Goal: Task Accomplishment & Management: Complete application form

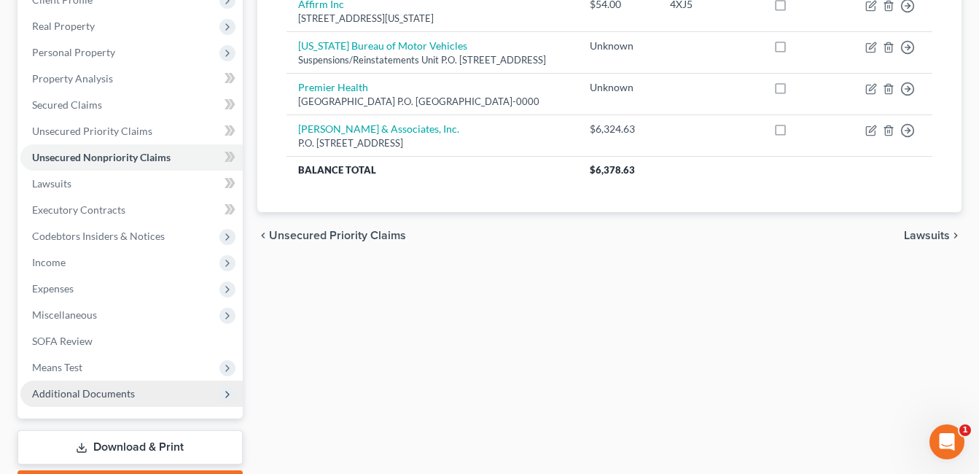
scroll to position [327, 0]
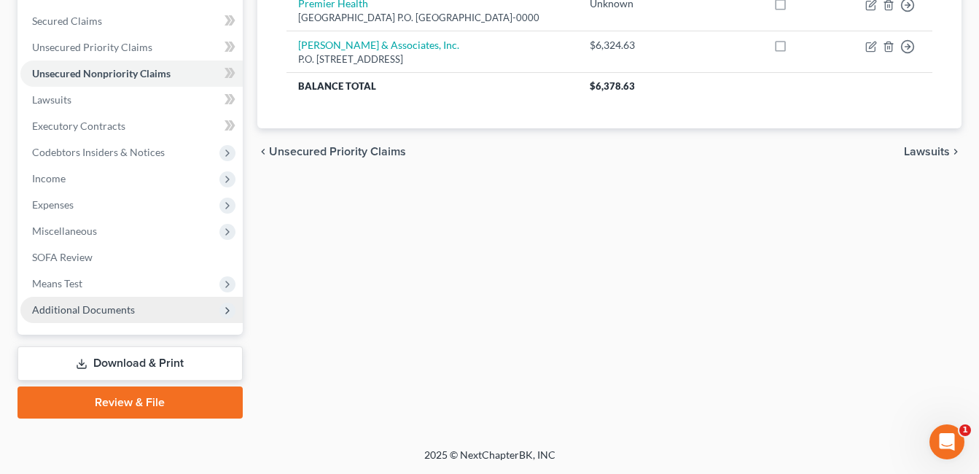
click at [128, 312] on span "Additional Documents" at bounding box center [83, 309] width 103 height 12
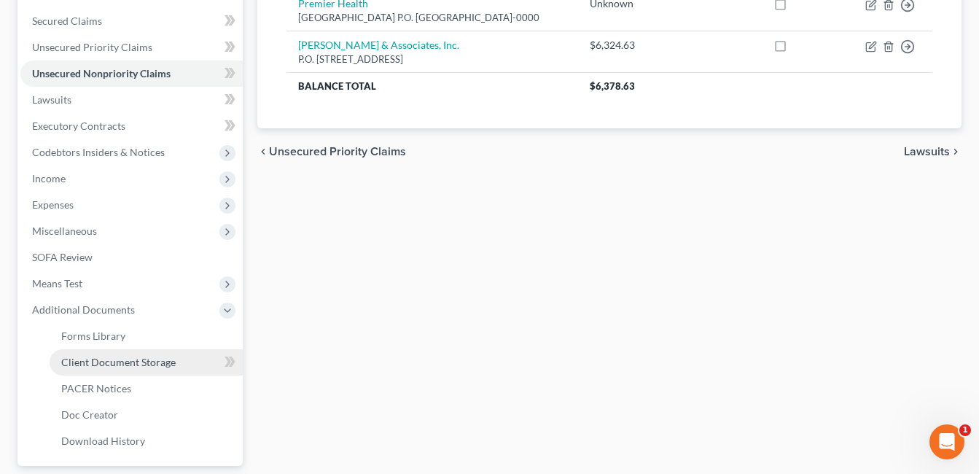
click at [144, 359] on span "Client Document Storage" at bounding box center [118, 362] width 114 height 12
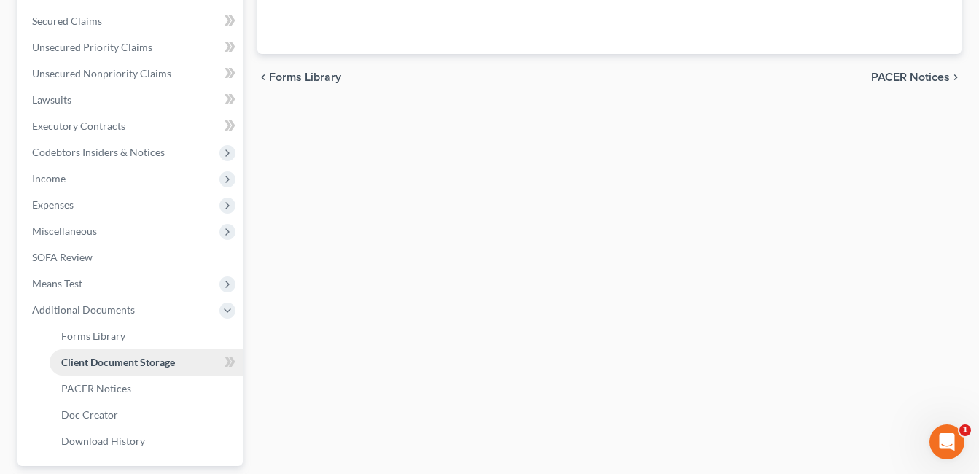
scroll to position [303, 0]
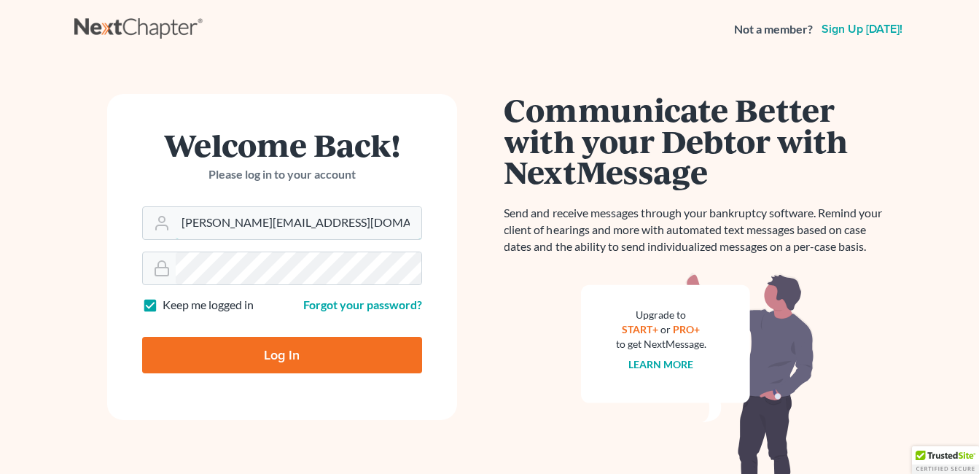
drag, startPoint x: 327, startPoint y: 228, endPoint x: 136, endPoint y: 236, distance: 191.9
click at [136, 236] on form "Welcome Back! Please log in to your account Email Address danielle@fcwlegal.com…" at bounding box center [282, 257] width 350 height 326
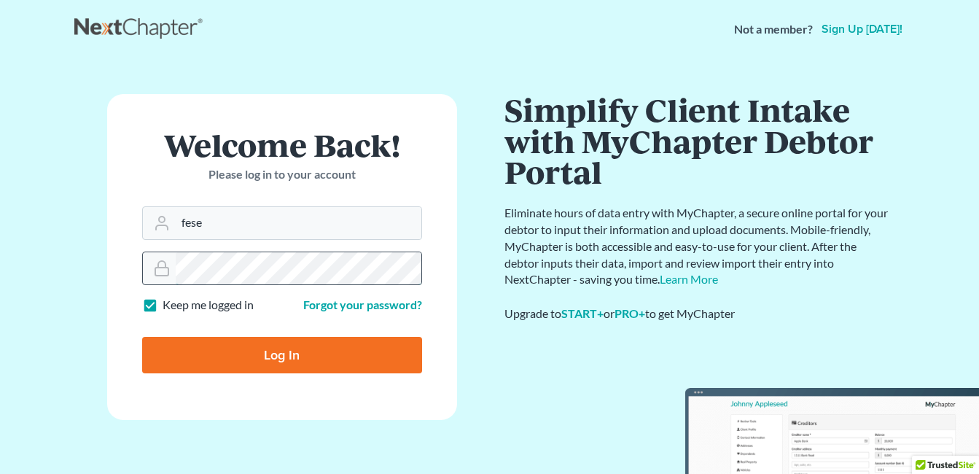
click at [149, 273] on div at bounding box center [282, 269] width 280 height 34
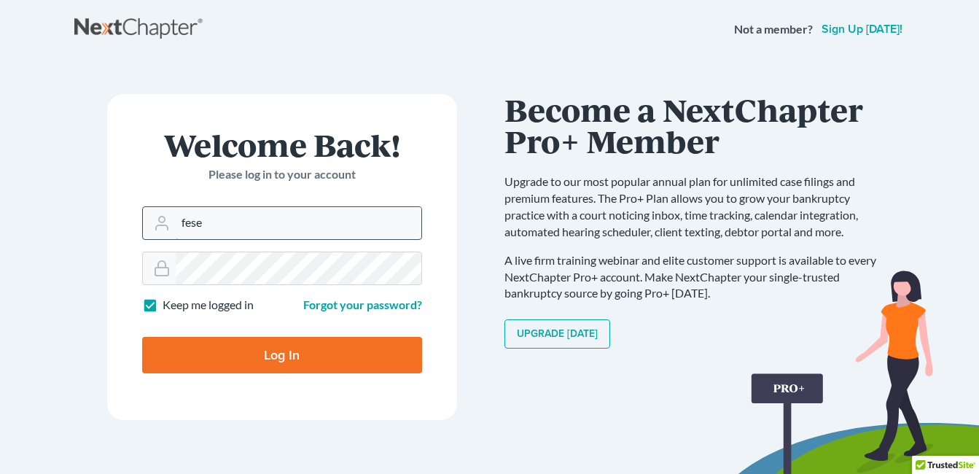
click at [209, 223] on input "fese" at bounding box center [299, 223] width 246 height 32
type input "fesenmyer_law@hotmail.com"
click at [285, 353] on input "Log In" at bounding box center [282, 355] width 280 height 36
type input "Thinking..."
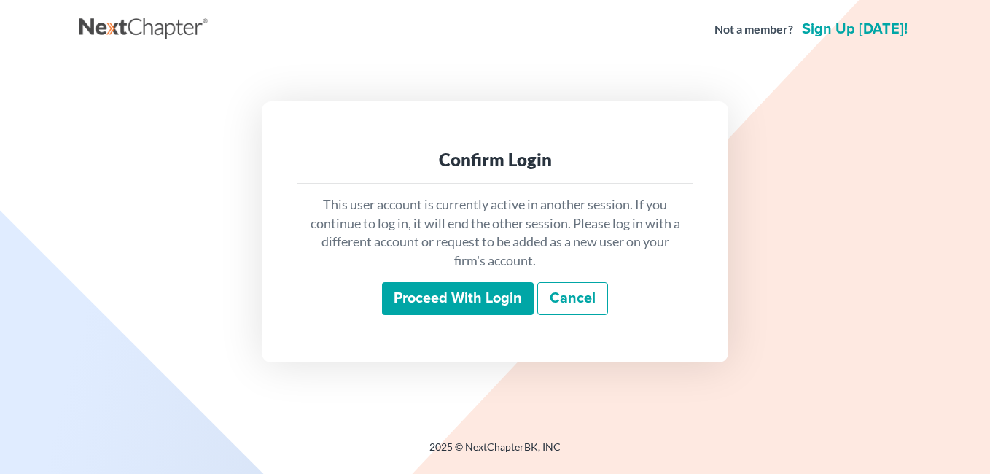
click at [413, 295] on input "Proceed with login" at bounding box center [458, 299] width 152 height 34
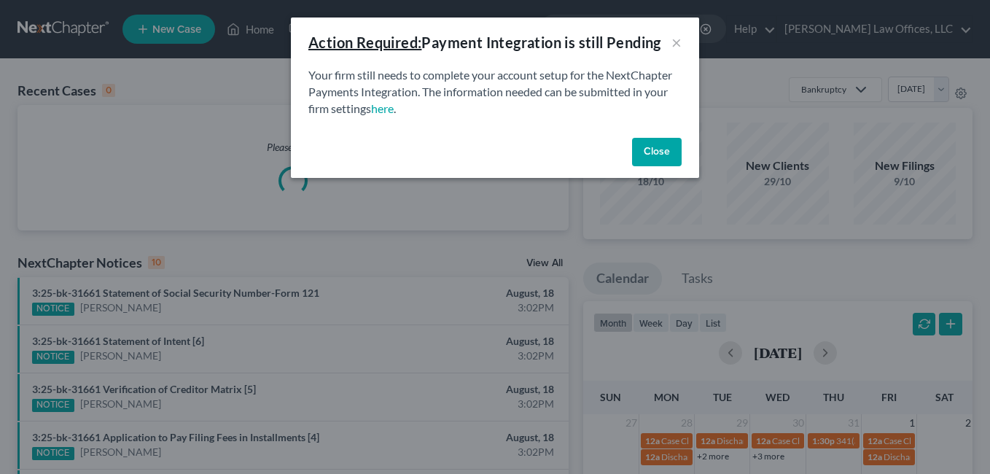
click at [652, 152] on button "Close" at bounding box center [657, 152] width 50 height 29
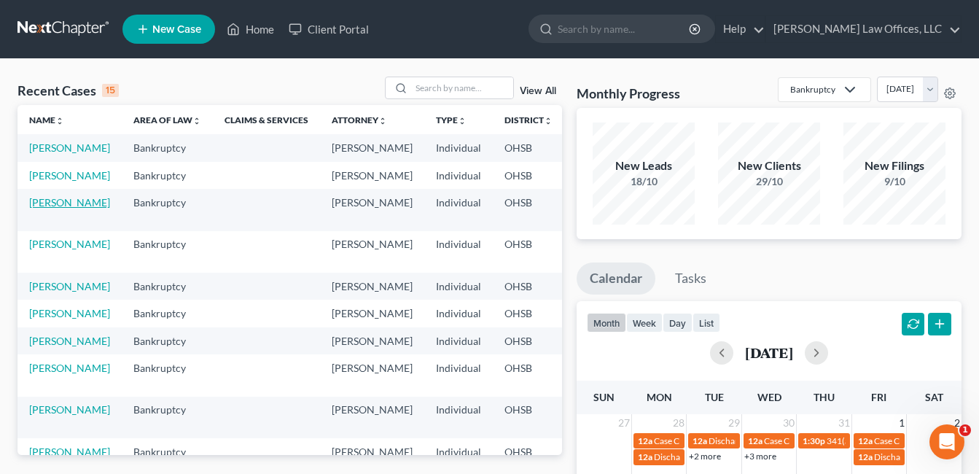
click at [49, 209] on link "Harris, Jaeden" at bounding box center [69, 202] width 81 height 12
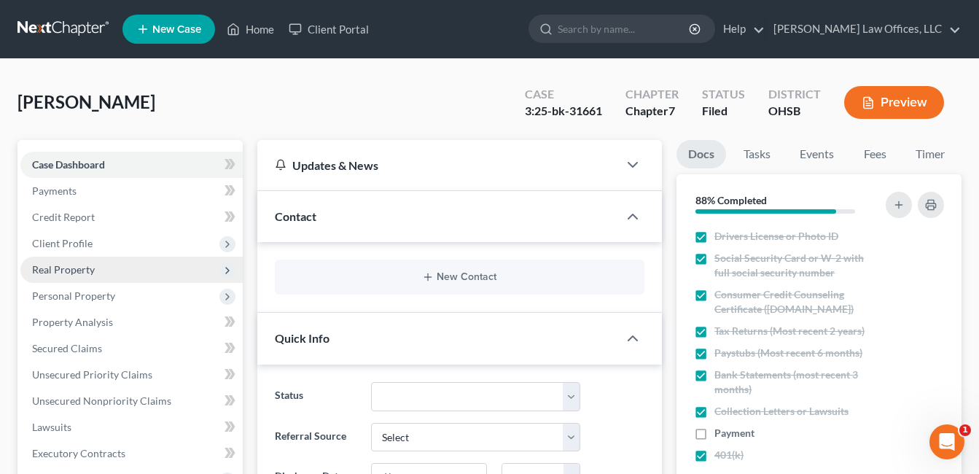
scroll to position [219, 0]
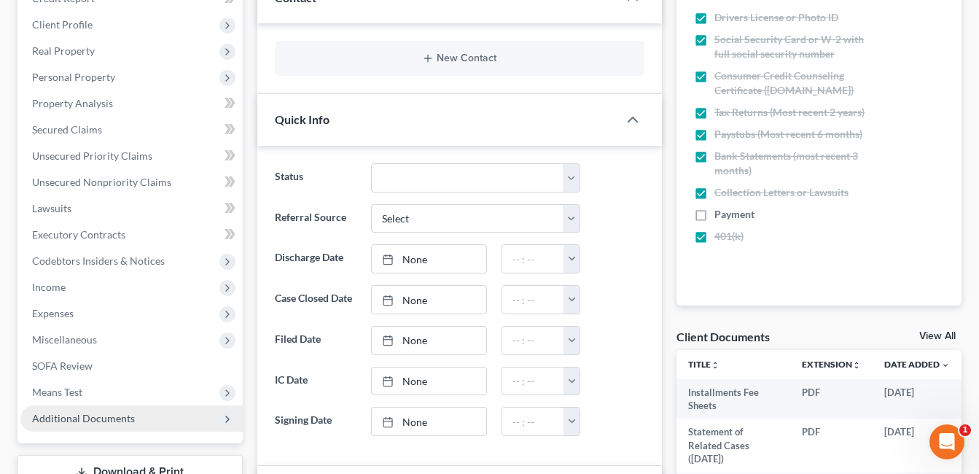
click at [98, 413] on span "Additional Documents" at bounding box center [83, 418] width 103 height 12
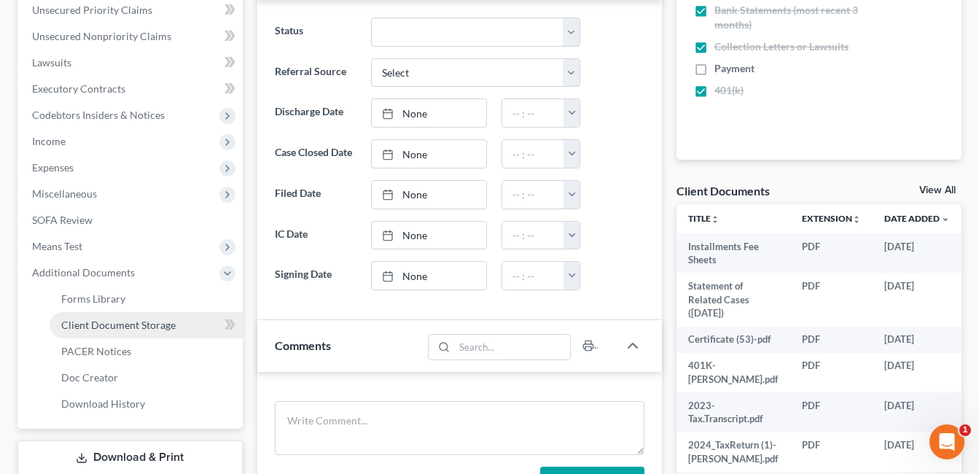
click at [144, 325] on span "Client Document Storage" at bounding box center [118, 325] width 114 height 12
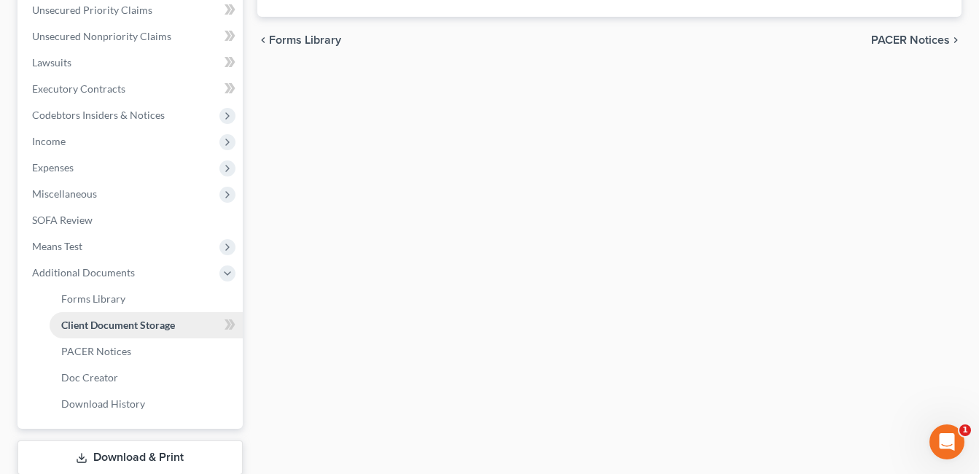
scroll to position [268, 0]
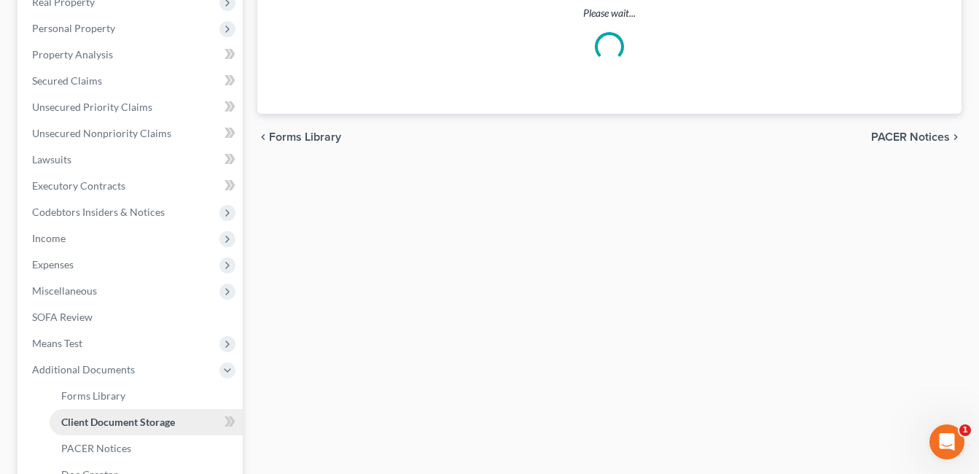
select select "7"
select select "52"
select select "37"
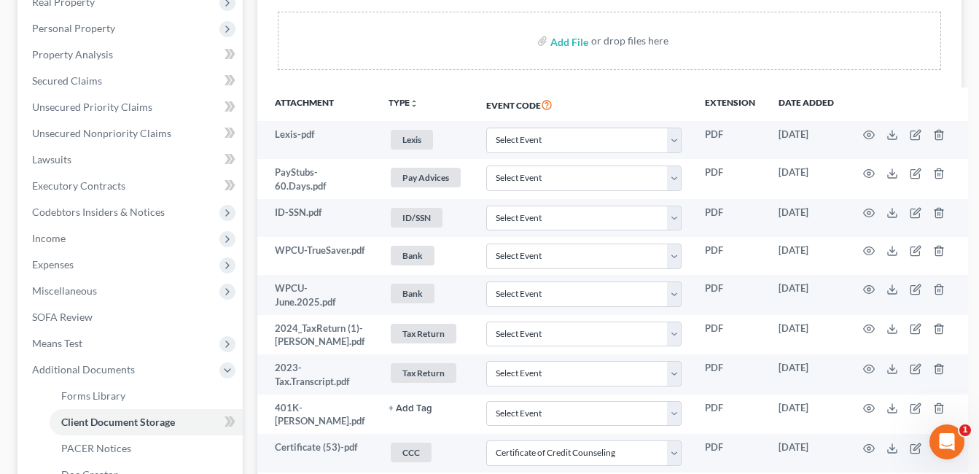
scroll to position [0, 0]
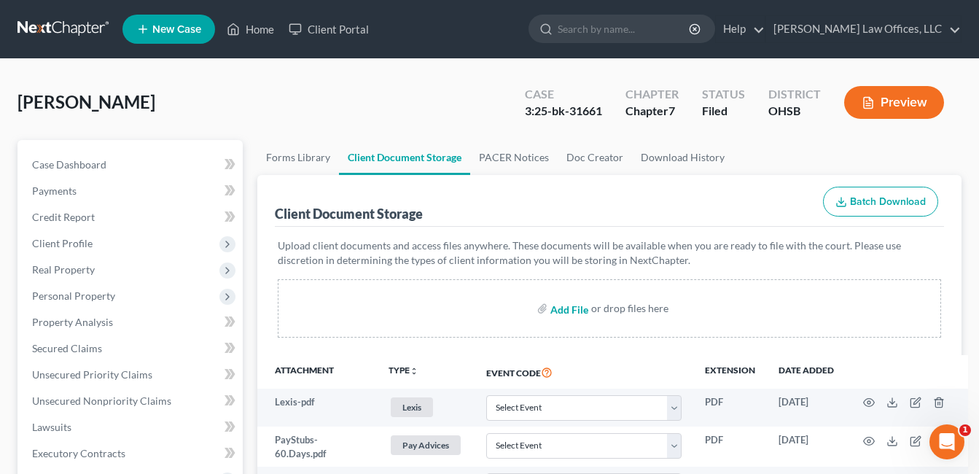
click at [567, 313] on input "file" at bounding box center [568, 308] width 35 height 26
type input "C:\fakepath\Harris.Jaeden.pdf"
select select "7"
select select "52"
select select "37"
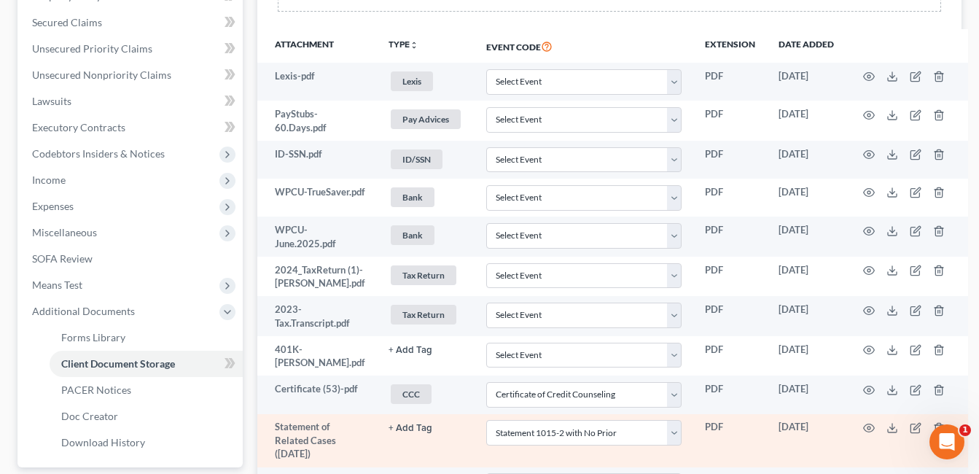
scroll to position [511, 0]
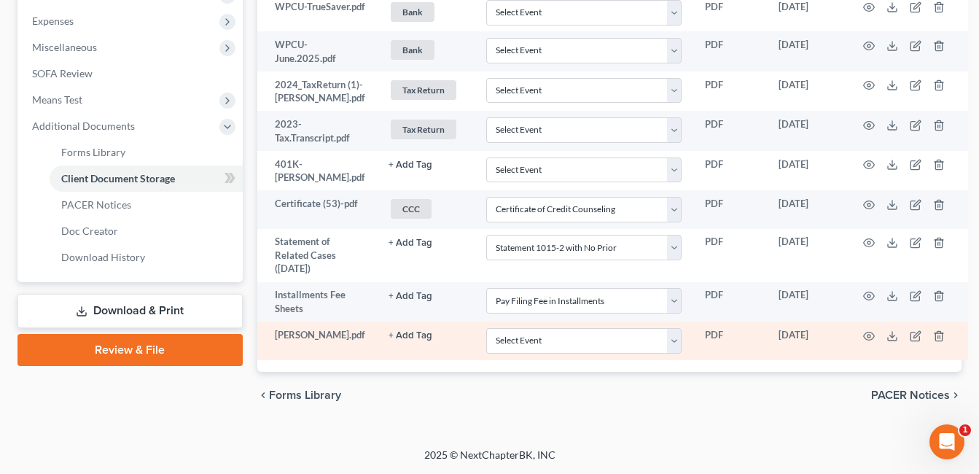
click at [405, 170] on button "+ Add Tag" at bounding box center [411, 164] width 44 height 9
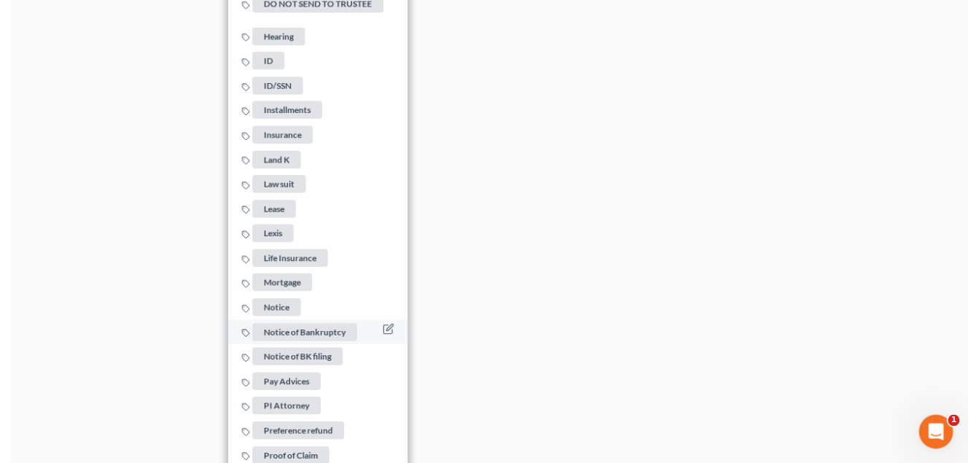
scroll to position [1313, 0]
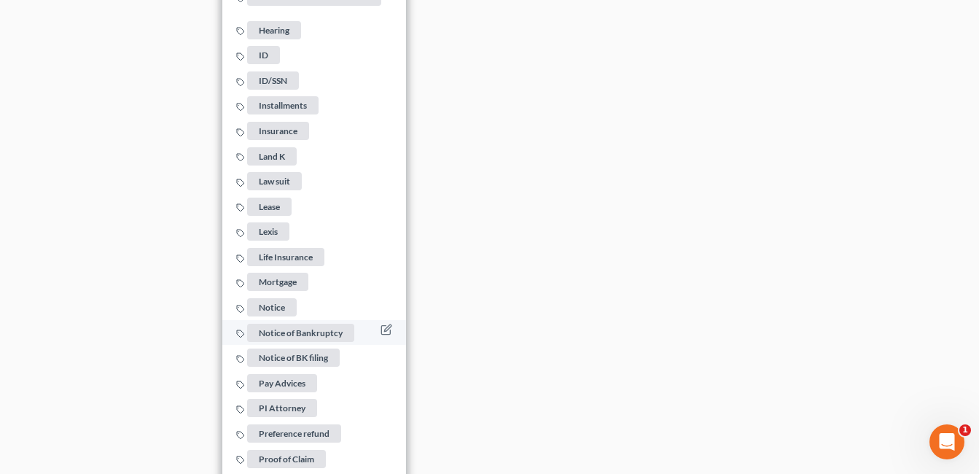
click at [296, 324] on span "Notice of Bankruptcy" at bounding box center [300, 333] width 107 height 18
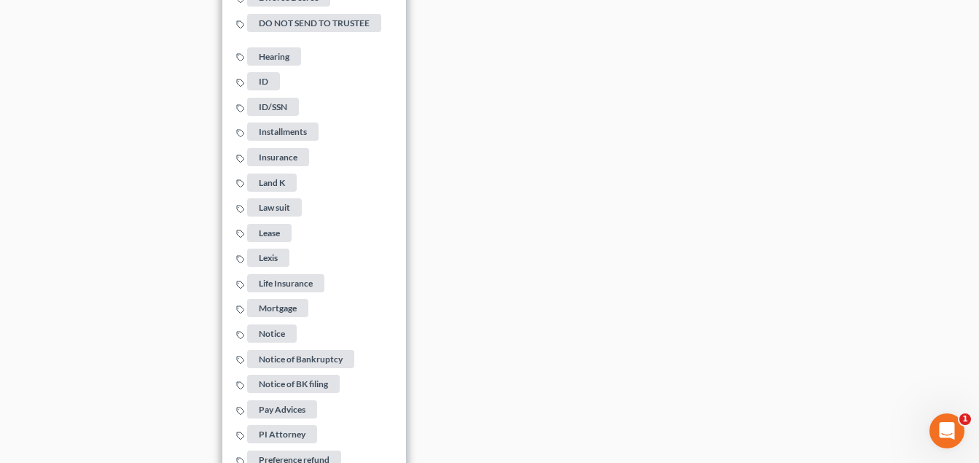
drag, startPoint x: 546, startPoint y: 214, endPoint x: 609, endPoint y: 47, distance: 178.4
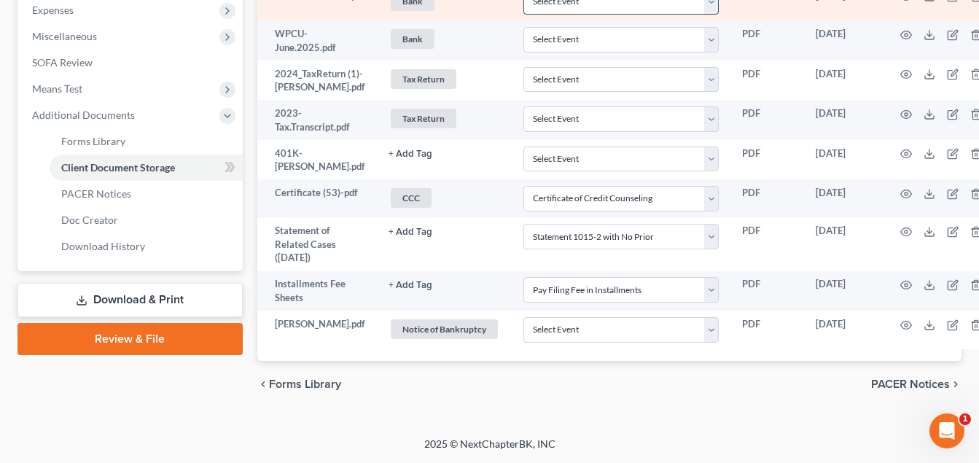
scroll to position [525, 0]
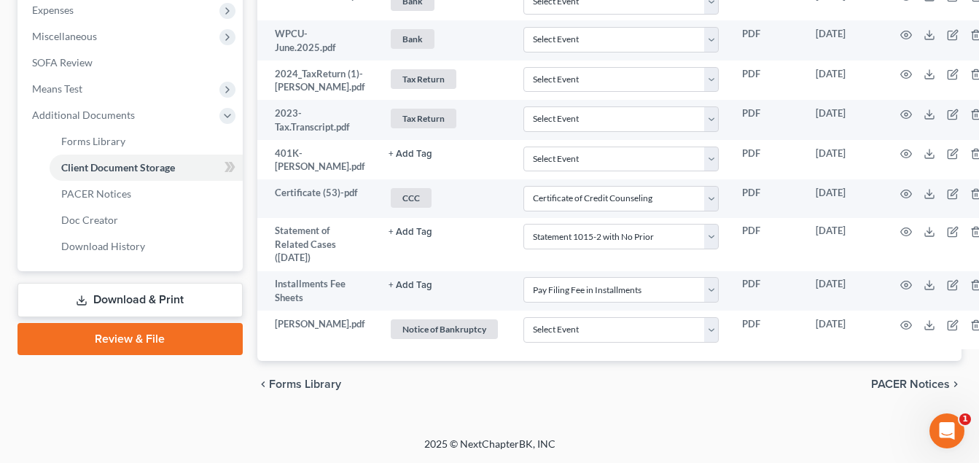
drag, startPoint x: 720, startPoint y: 421, endPoint x: 683, endPoint y: 411, distance: 37.9
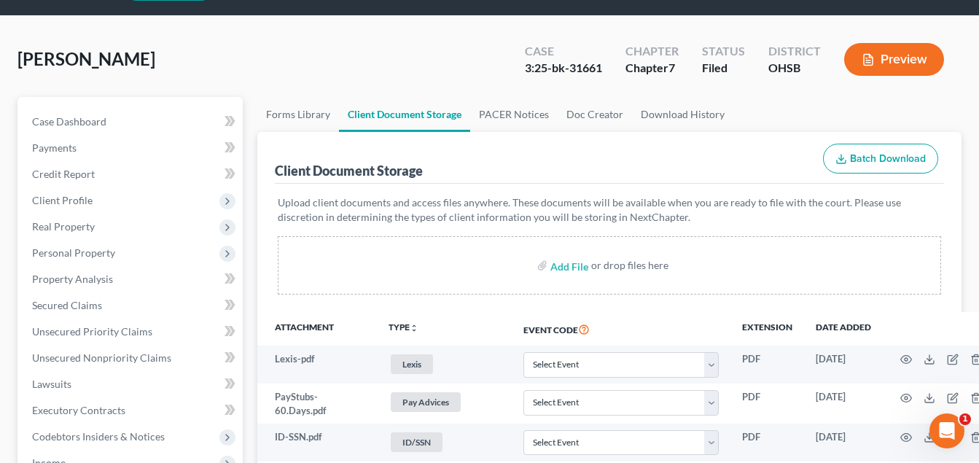
scroll to position [15, 0]
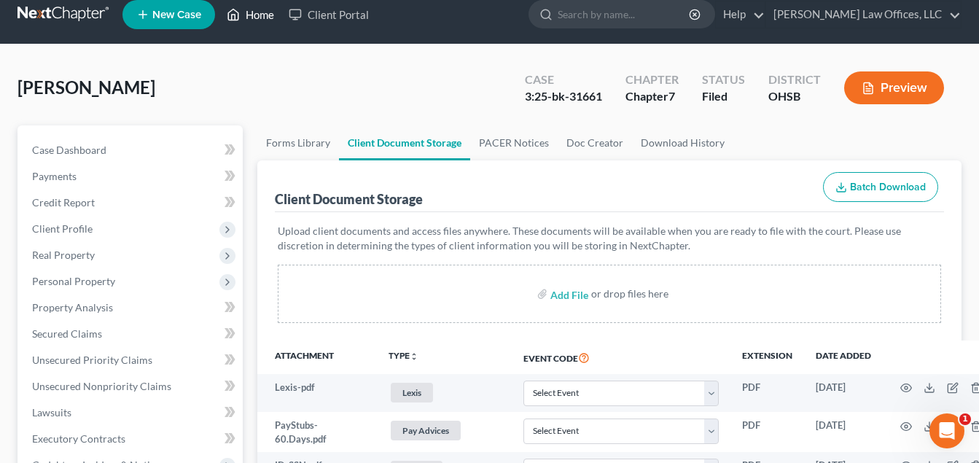
click at [271, 13] on link "Home" at bounding box center [250, 14] width 62 height 26
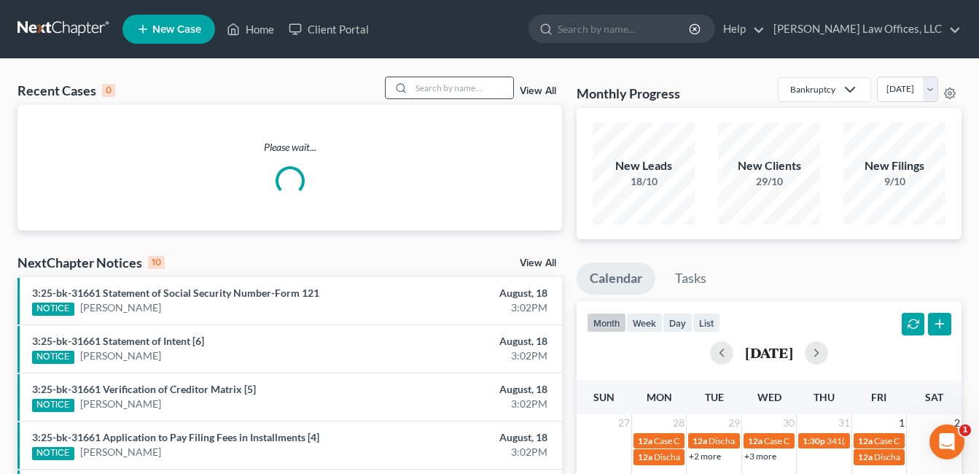
click at [448, 88] on input "search" at bounding box center [462, 87] width 102 height 21
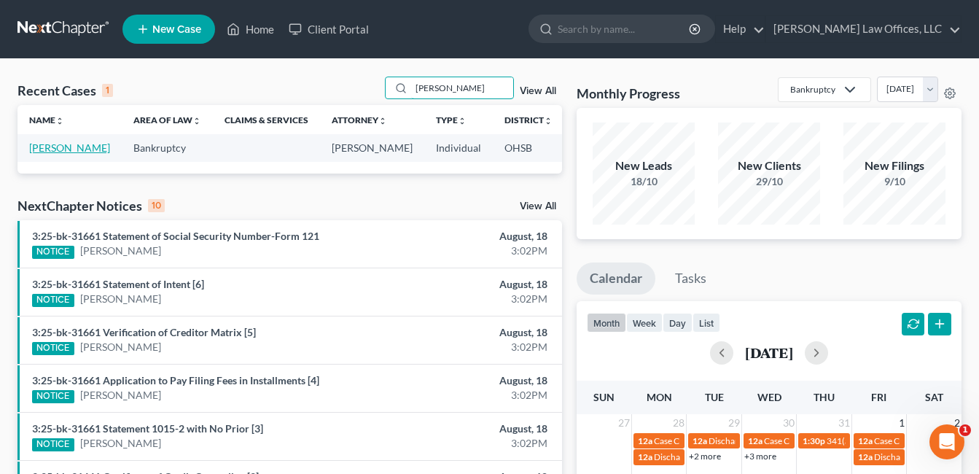
type input "mitch"
click at [42, 154] on link "Mitchell, Sarah" at bounding box center [69, 147] width 81 height 12
select select "4"
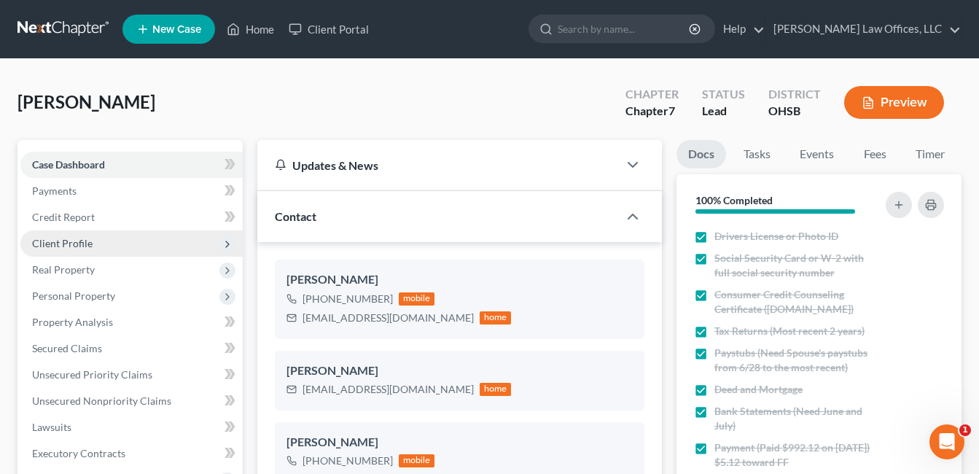
click at [81, 237] on span "Client Profile" at bounding box center [62, 243] width 61 height 12
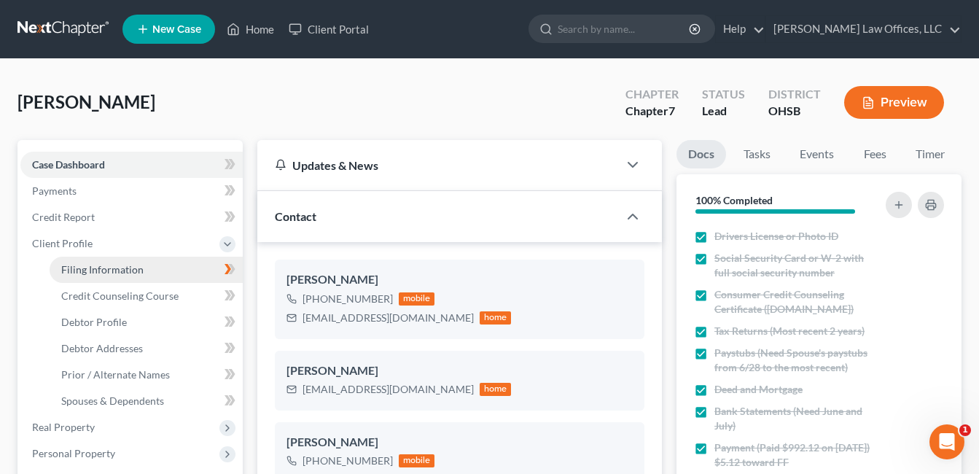
click at [163, 262] on link "Filing Information" at bounding box center [146, 270] width 193 height 26
select select "1"
select select "0"
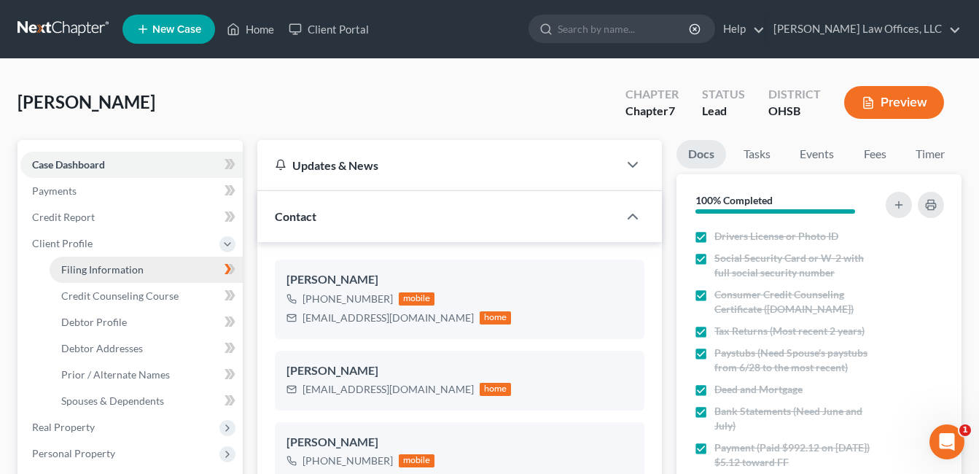
select select "36"
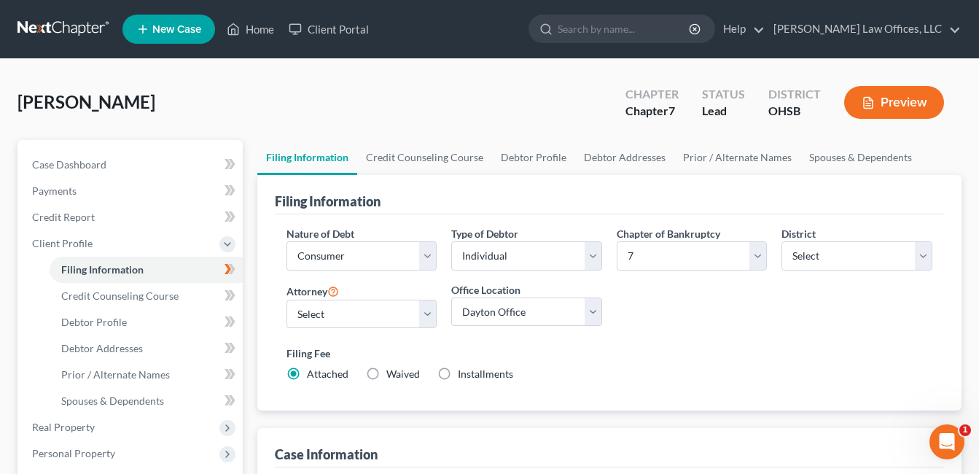
click at [458, 372] on label "Installments Installments" at bounding box center [485, 374] width 55 height 15
click at [464, 372] on input "Installments Installments" at bounding box center [468, 371] width 9 height 9
radio input "true"
radio input "false"
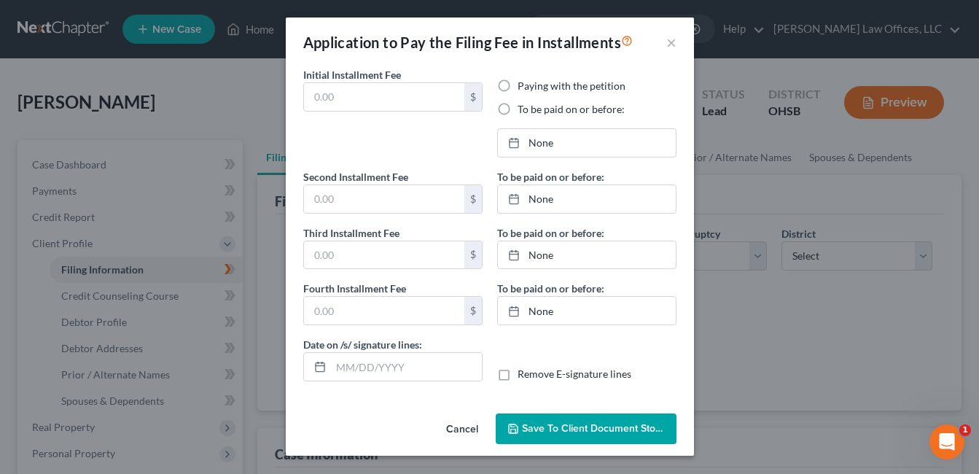
type input "0.00"
radio input "true"
type input "0.00"
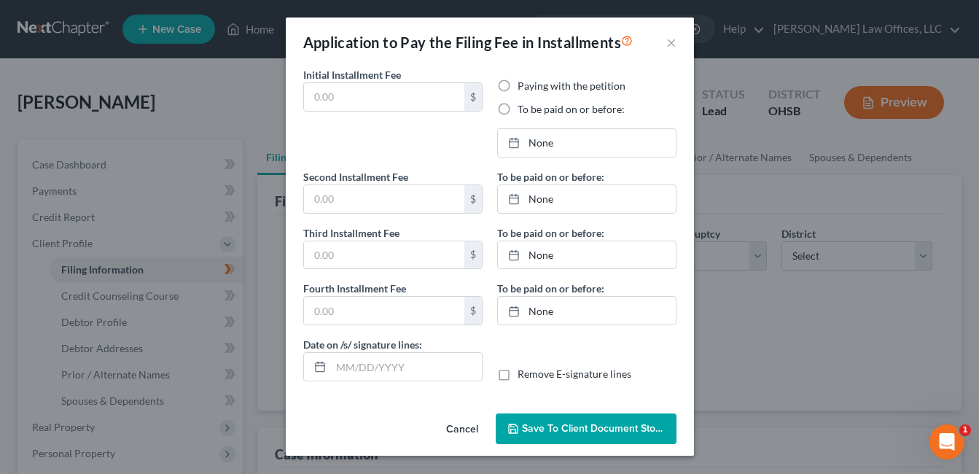
type input "08/18/2025"
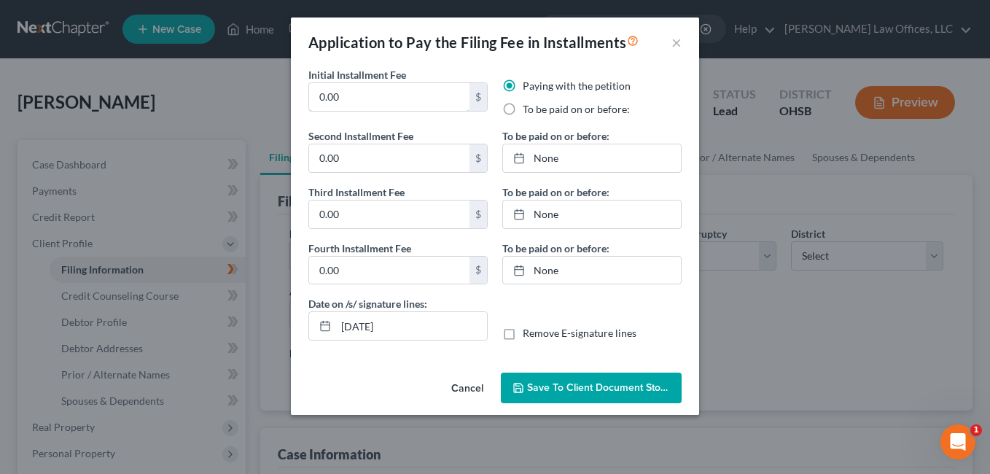
drag, startPoint x: 368, startPoint y: 98, endPoint x: 254, endPoint y: 114, distance: 114.3
click at [254, 114] on div "Application to Pay the Filing Fee in Installments × Initial Installment Fee 0.0…" at bounding box center [495, 237] width 990 height 474
type input "5.12"
click at [376, 163] on input "0.00" at bounding box center [389, 158] width 160 height 28
type input "110.96"
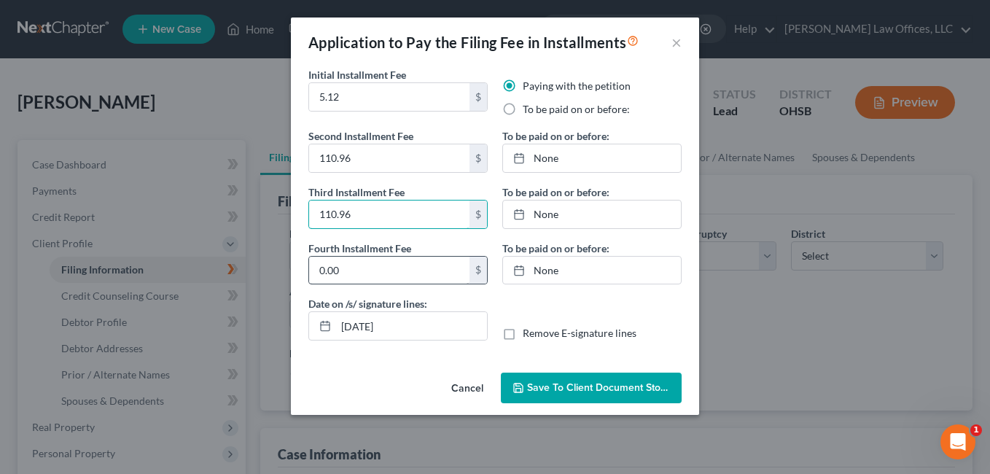
type input "110.96"
click at [550, 158] on link "None" at bounding box center [592, 158] width 178 height 28
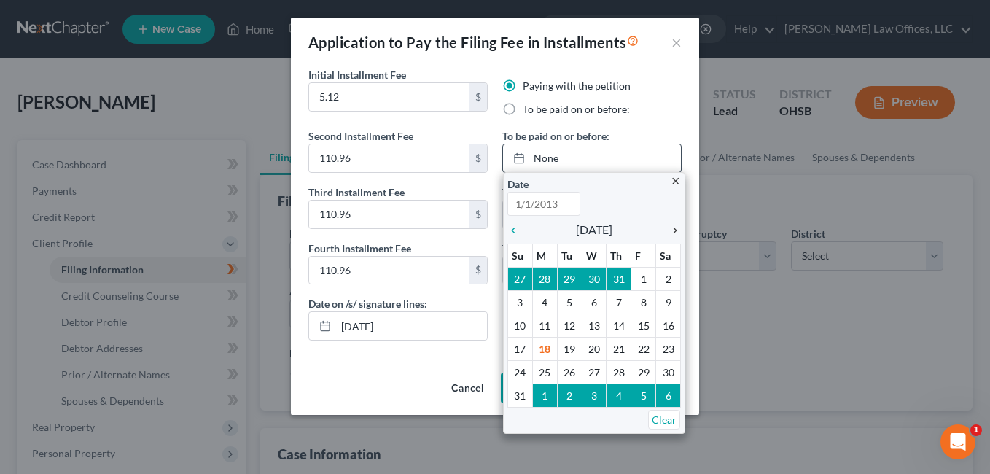
click at [674, 232] on icon "chevron_right" at bounding box center [671, 231] width 19 height 12
type input "8/18/2025"
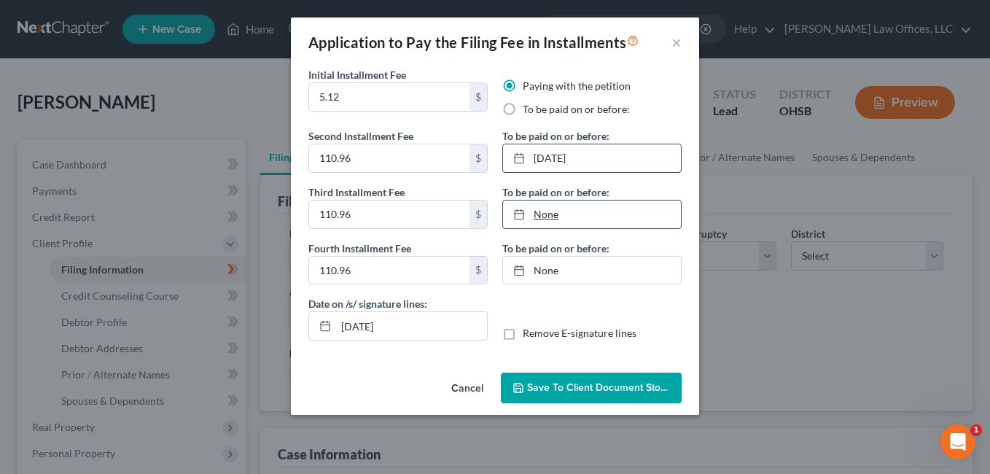
click at [554, 217] on link "None" at bounding box center [592, 215] width 178 height 28
type input "8/18/2025"
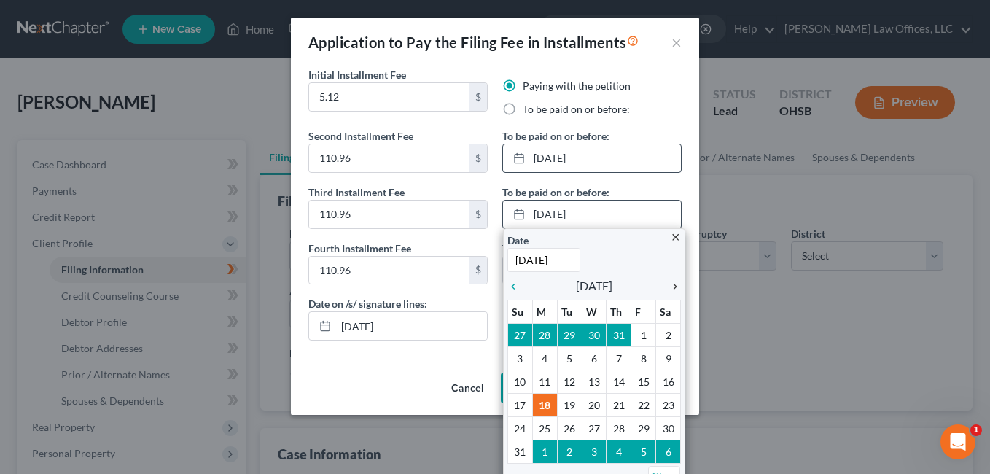
click at [675, 288] on icon "chevron_right" at bounding box center [671, 287] width 19 height 12
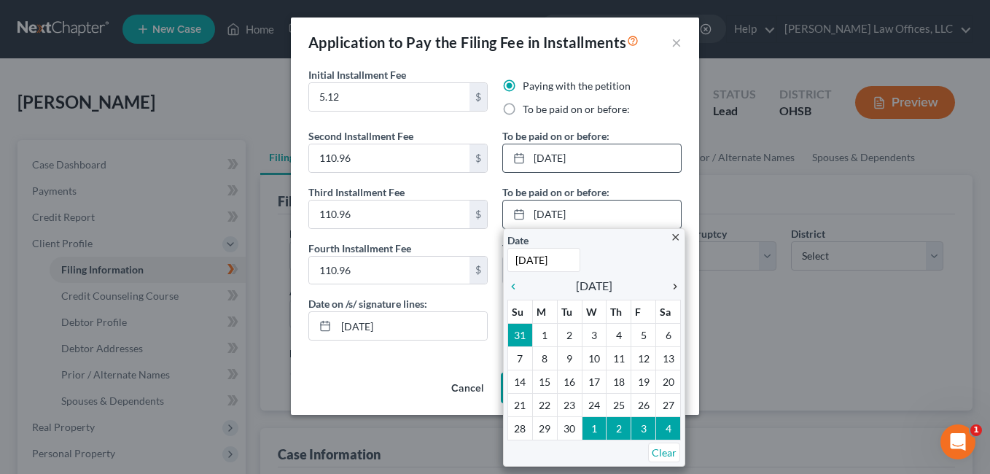
click at [671, 285] on icon "chevron_right" at bounding box center [671, 287] width 19 height 12
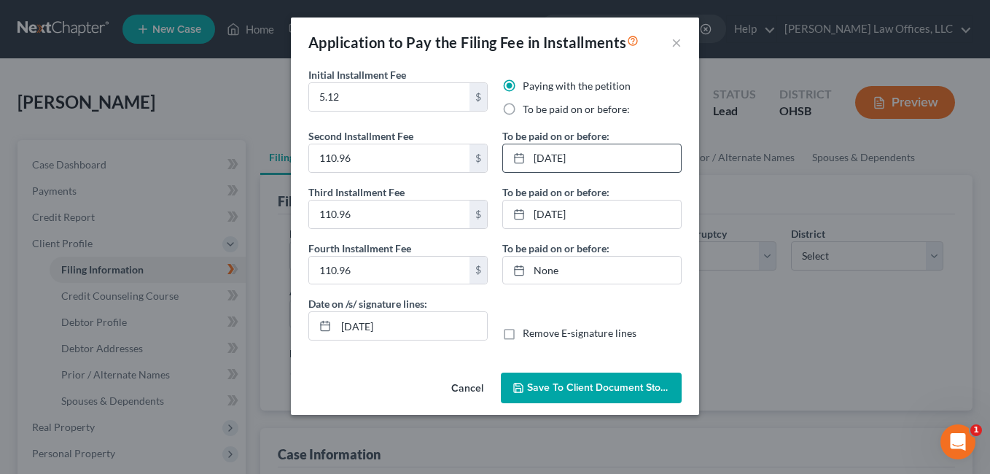
drag, startPoint x: 522, startPoint y: 403, endPoint x: 497, endPoint y: 356, distance: 53.8
click at [540, 273] on link "None" at bounding box center [592, 271] width 178 height 28
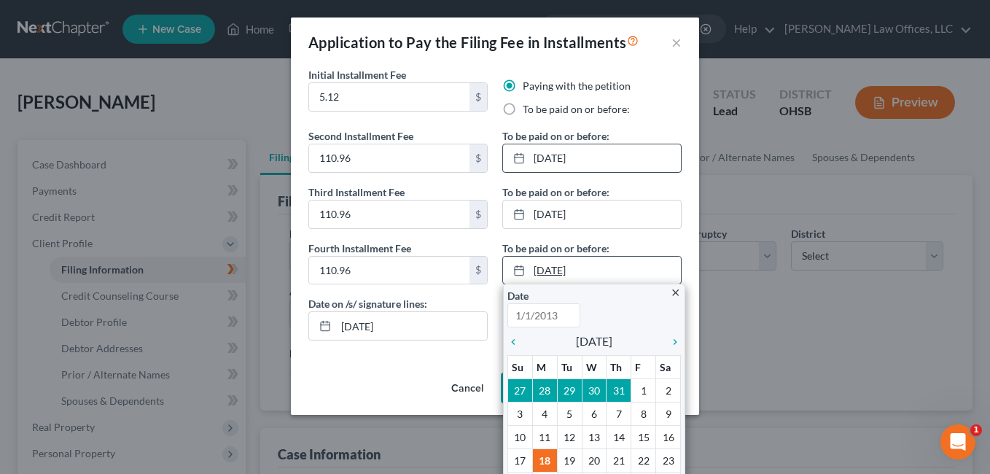
type input "8/18/2025"
click at [667, 343] on icon "chevron_right" at bounding box center [671, 342] width 19 height 12
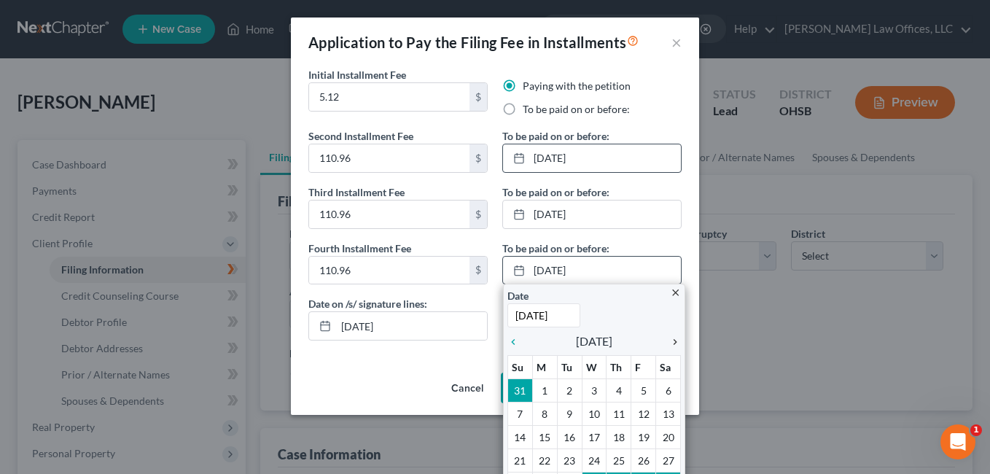
click at [667, 343] on icon "chevron_right" at bounding box center [671, 342] width 19 height 12
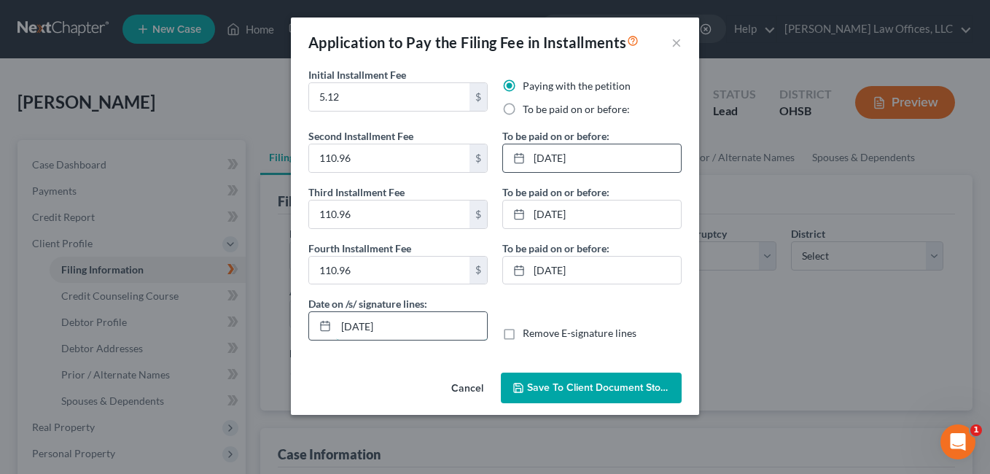
click at [368, 330] on input "08/18/2025" at bounding box center [411, 326] width 151 height 28
type input "08/19/2025"
click at [613, 389] on span "Save to Client Document Storage" at bounding box center [604, 387] width 155 height 12
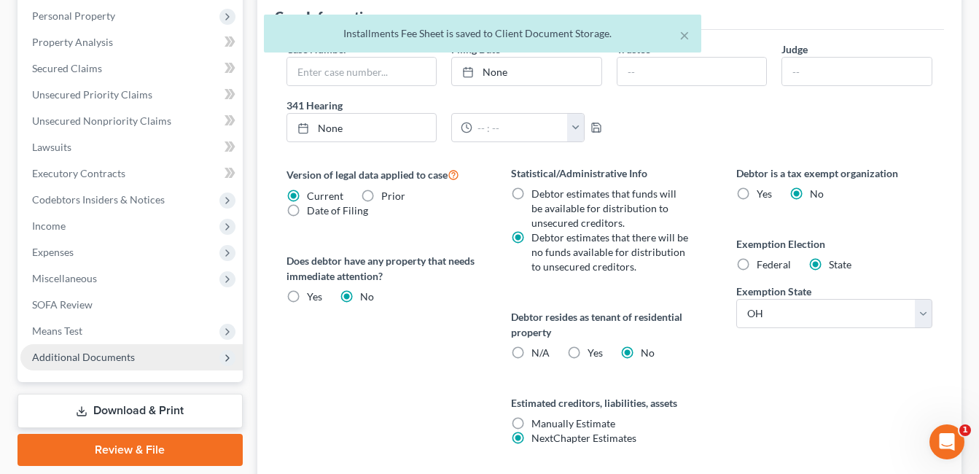
click at [124, 354] on span "Additional Documents" at bounding box center [83, 357] width 103 height 12
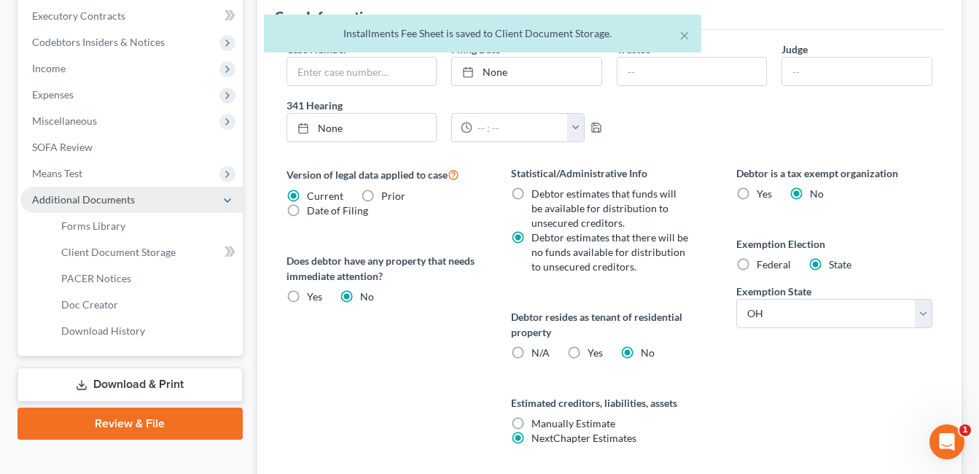
scroll to position [280, 0]
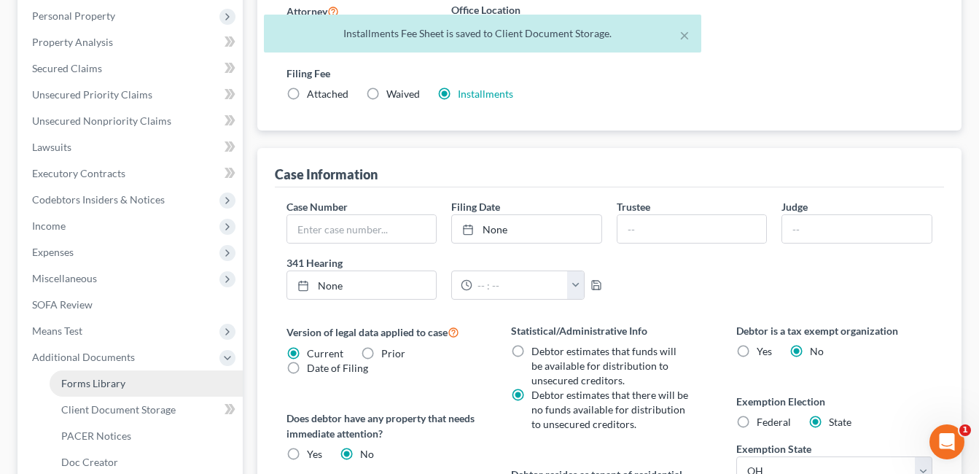
click at [120, 386] on span "Forms Library" at bounding box center [93, 383] width 64 height 12
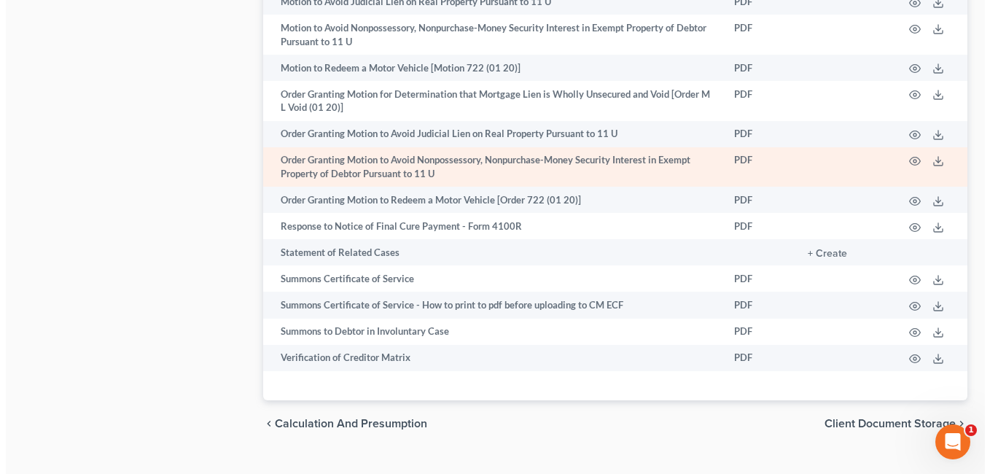
scroll to position [1049, 0]
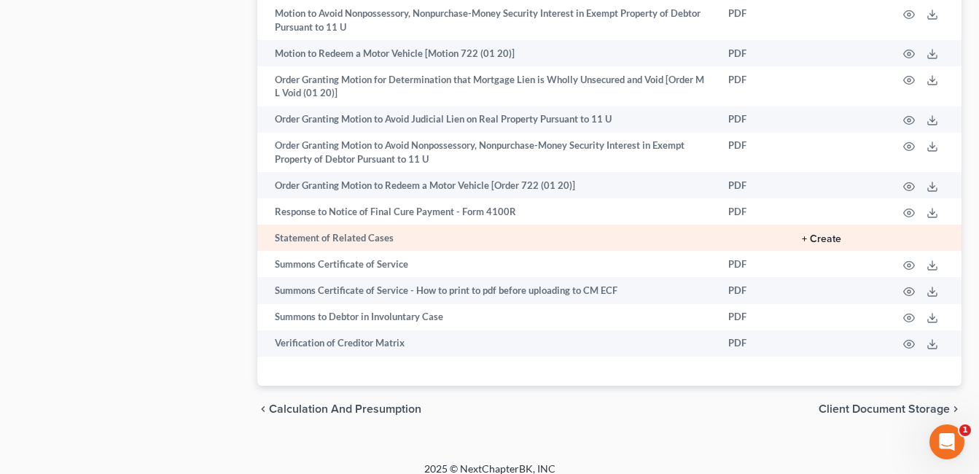
click at [831, 234] on button "+ Create" at bounding box center [821, 239] width 39 height 10
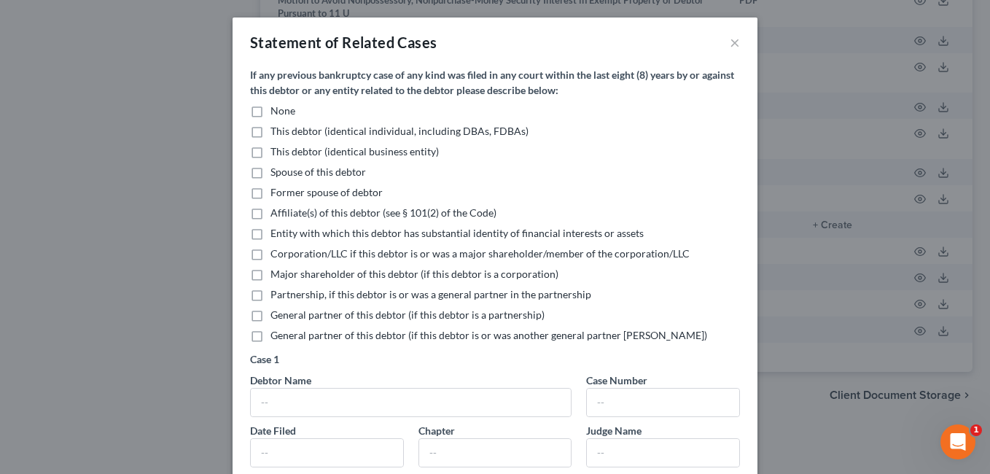
click at [271, 112] on label "None" at bounding box center [283, 111] width 25 height 15
click at [276, 112] on input "None" at bounding box center [280, 108] width 9 height 9
checkbox input "true"
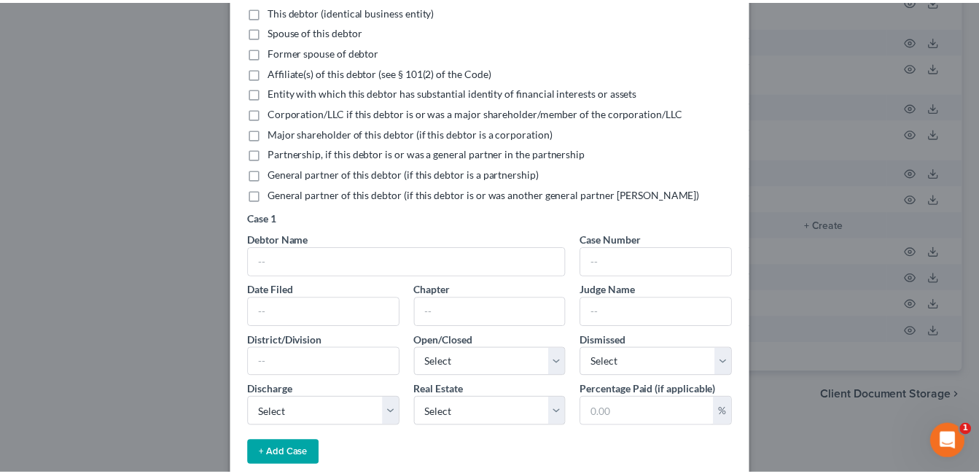
scroll to position [287, 0]
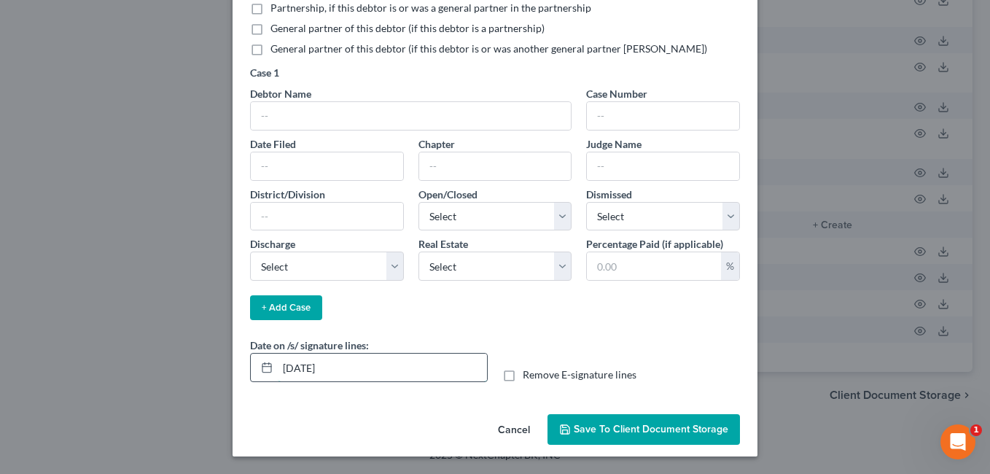
click at [304, 368] on input "08/18/2025" at bounding box center [382, 368] width 209 height 28
type input "08/19/2025"
click at [618, 431] on span "Save to Client Document Storage" at bounding box center [651, 429] width 155 height 12
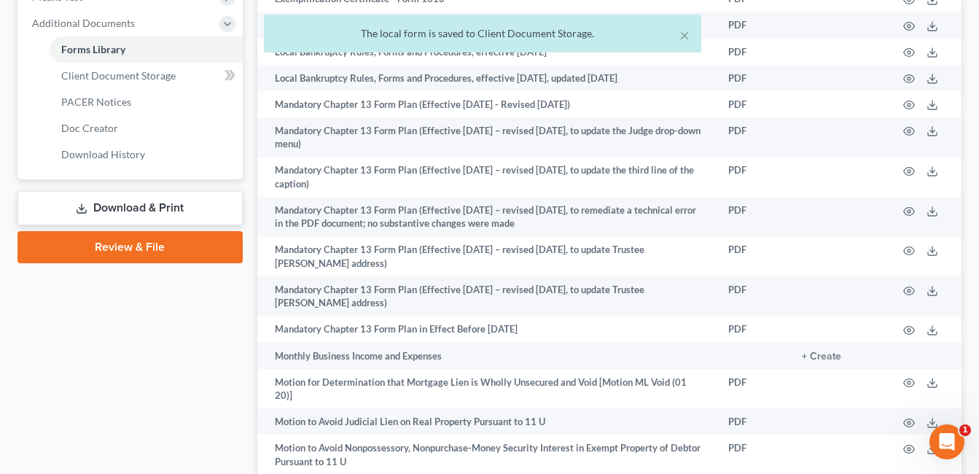
scroll to position [611, 0]
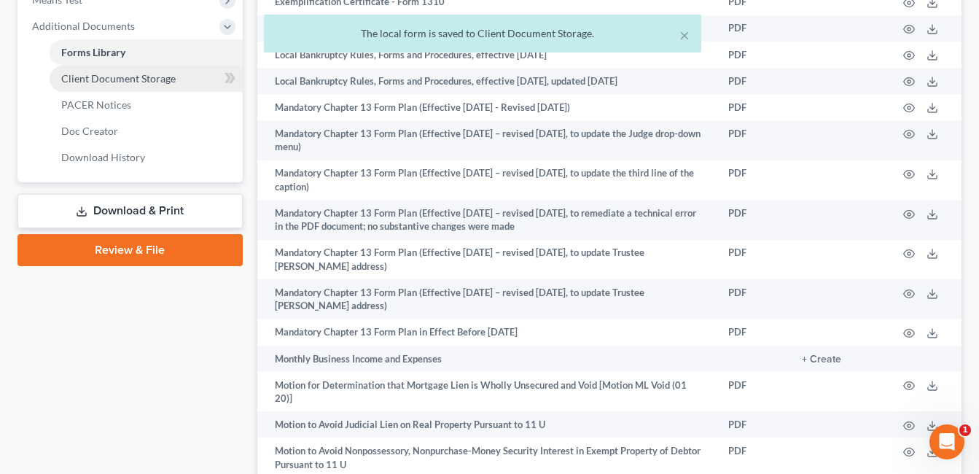
click at [140, 77] on span "Client Document Storage" at bounding box center [118, 78] width 114 height 12
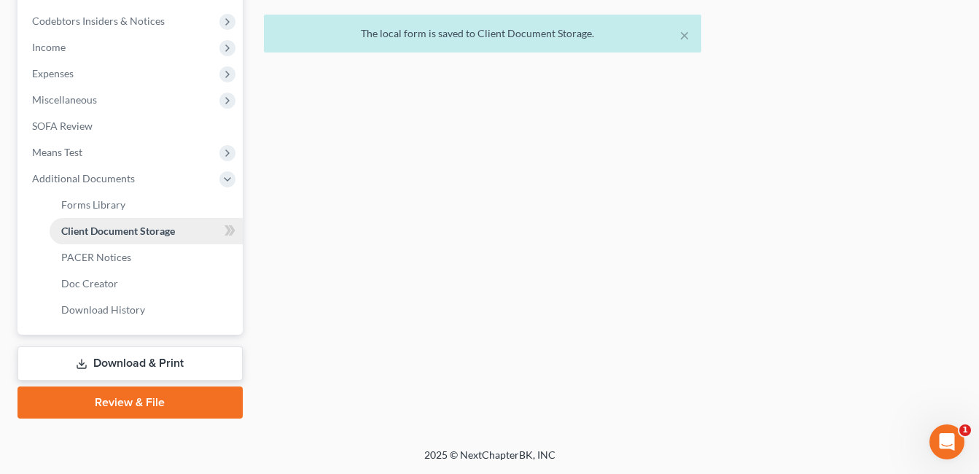
scroll to position [405, 0]
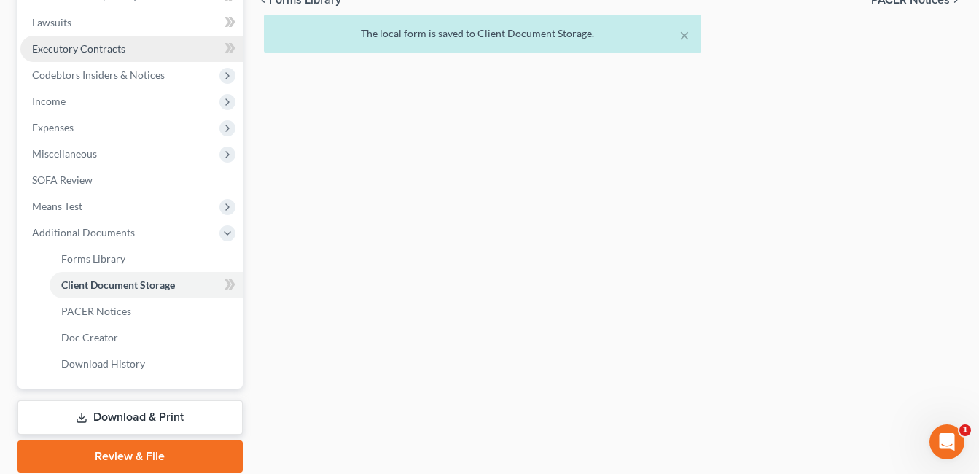
select select "7"
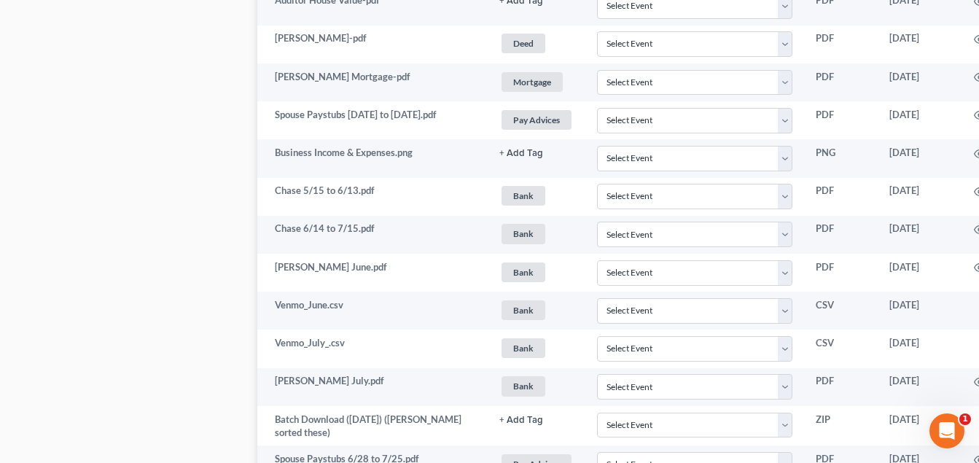
scroll to position [1414, 0]
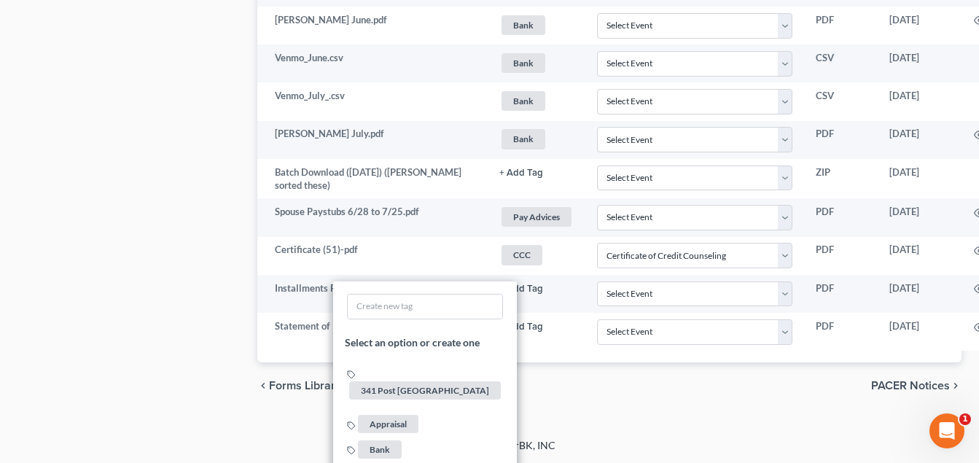
click at [642, 369] on div "chevron_left Forms Library PACER Notices chevron_right" at bounding box center [609, 385] width 704 height 47
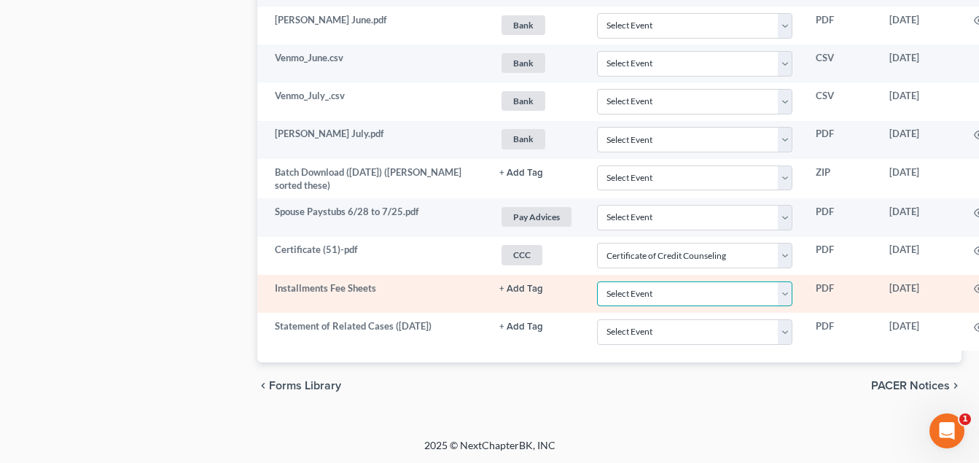
drag, startPoint x: 784, startPoint y: 295, endPoint x: 753, endPoint y: 306, distance: 32.3
click at [784, 295] on select "Select Event 20 Largest Unsecured Creditors Amended Document Amended List of Cr…" at bounding box center [695, 294] width 196 height 26
select select "37"
click at [597, 281] on select "Select Event 20 Largest Unsecured Creditors Amended Document Amended List of Cr…" at bounding box center [695, 294] width 196 height 26
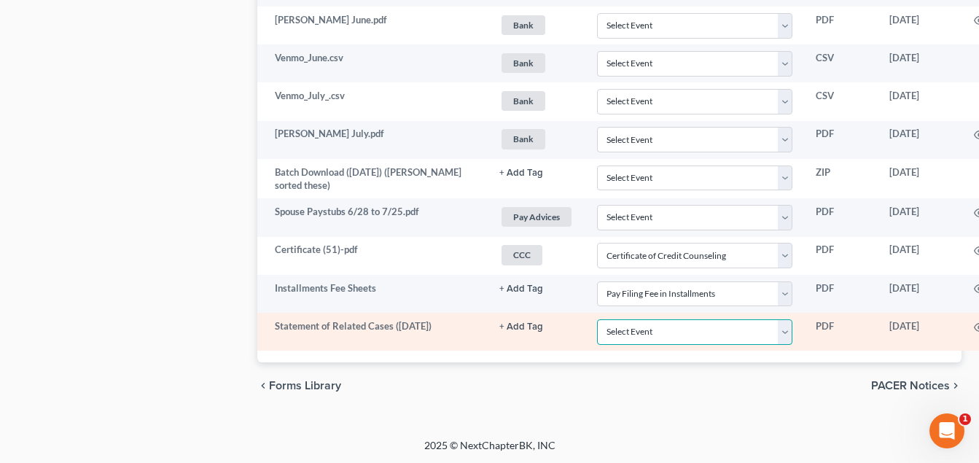
click at [788, 333] on select "Select Event 20 Largest Unsecured Creditors Amended Document Amended List of Cr…" at bounding box center [695, 332] width 196 height 26
select select "52"
click at [597, 319] on select "Select Event 20 Largest Unsecured Creditors Amended Document Amended List of Cr…" at bounding box center [695, 332] width 196 height 26
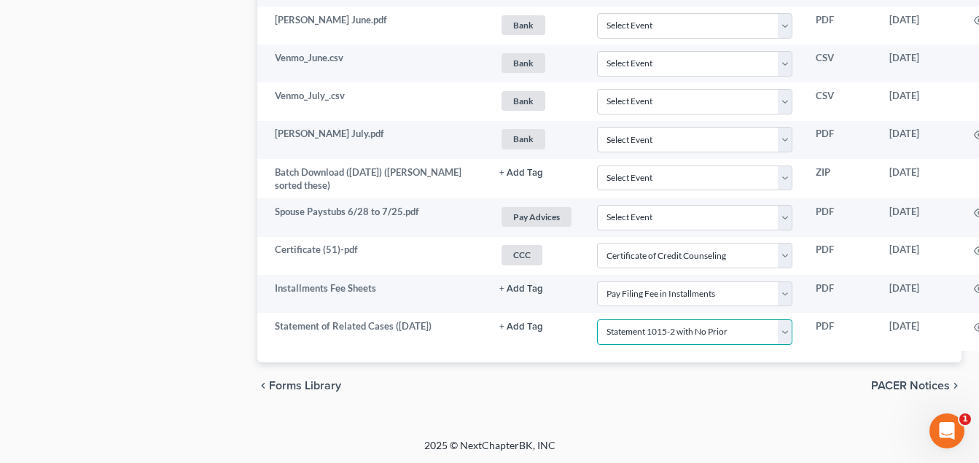
scroll to position [1414, 102]
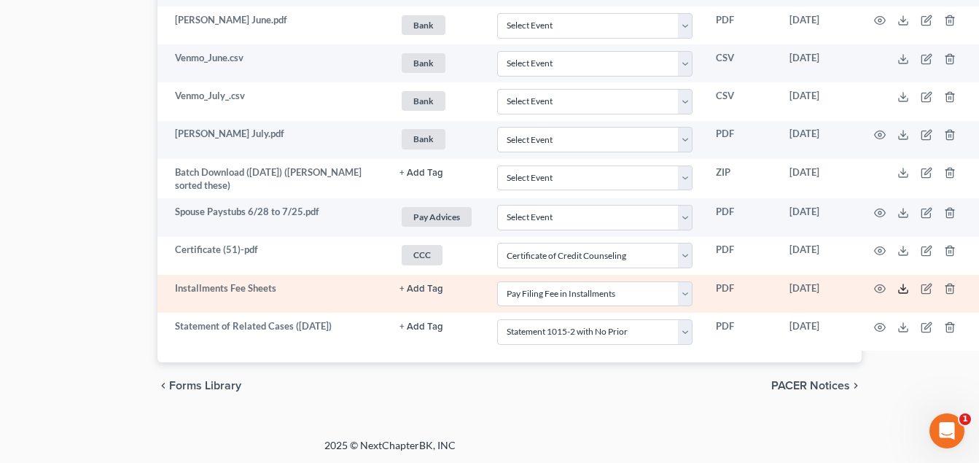
click at [905, 283] on icon at bounding box center [904, 289] width 12 height 12
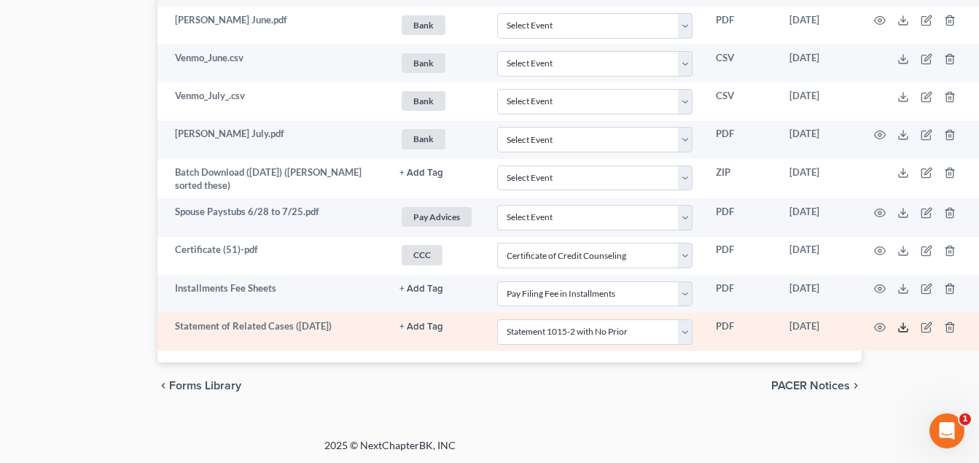
drag, startPoint x: 902, startPoint y: 326, endPoint x: 895, endPoint y: 311, distance: 16.7
click at [902, 326] on polyline at bounding box center [903, 327] width 5 height 2
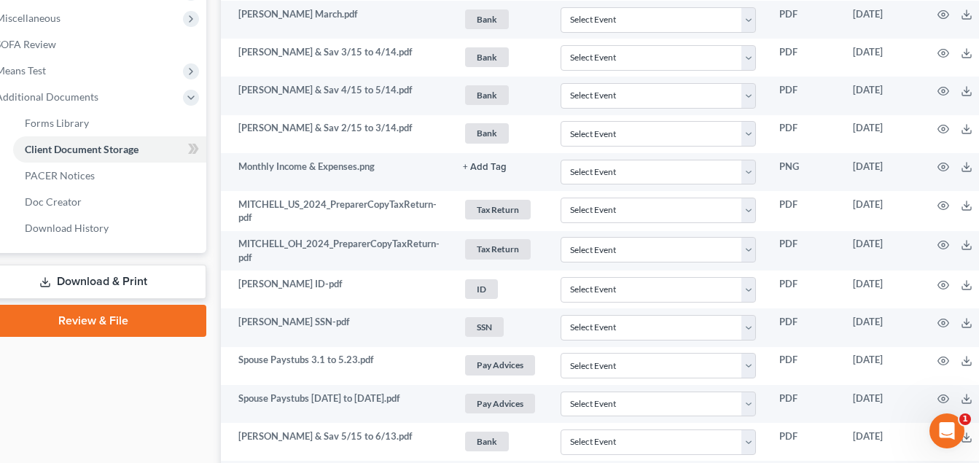
scroll to position [539, 36]
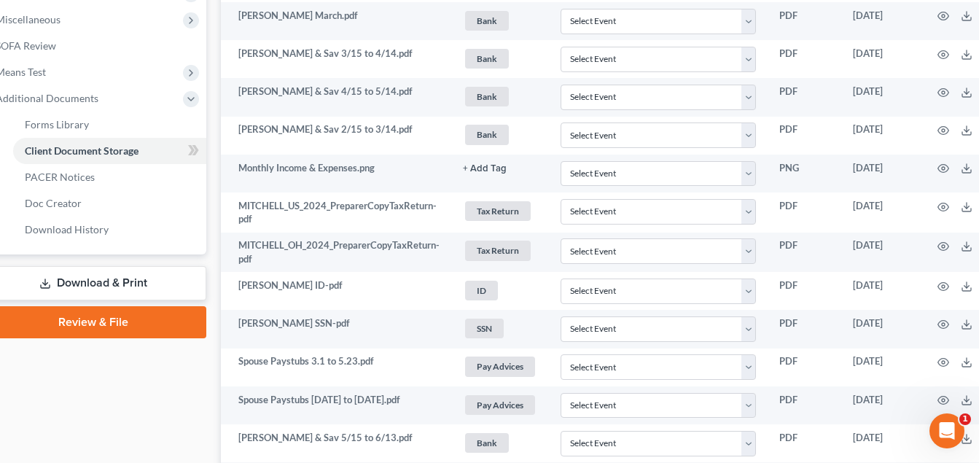
click at [164, 281] on link "Download & Print" at bounding box center [93, 283] width 225 height 34
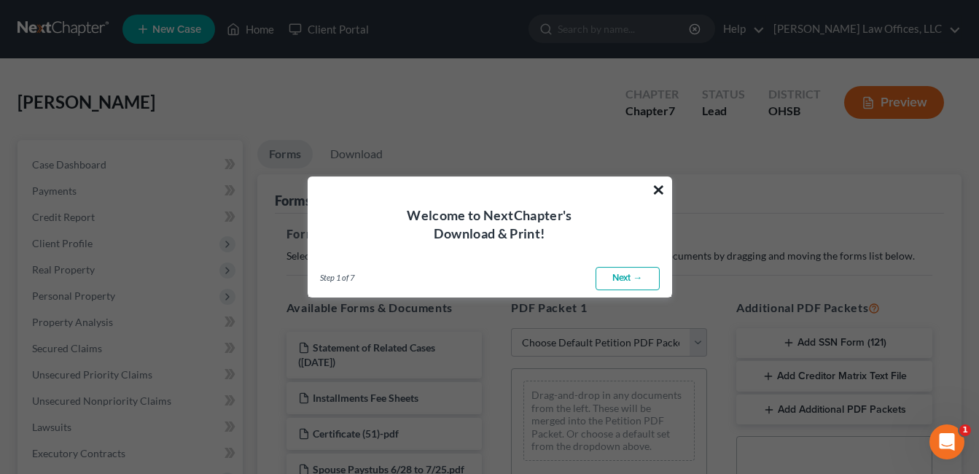
click at [663, 187] on button "×" at bounding box center [659, 189] width 14 height 23
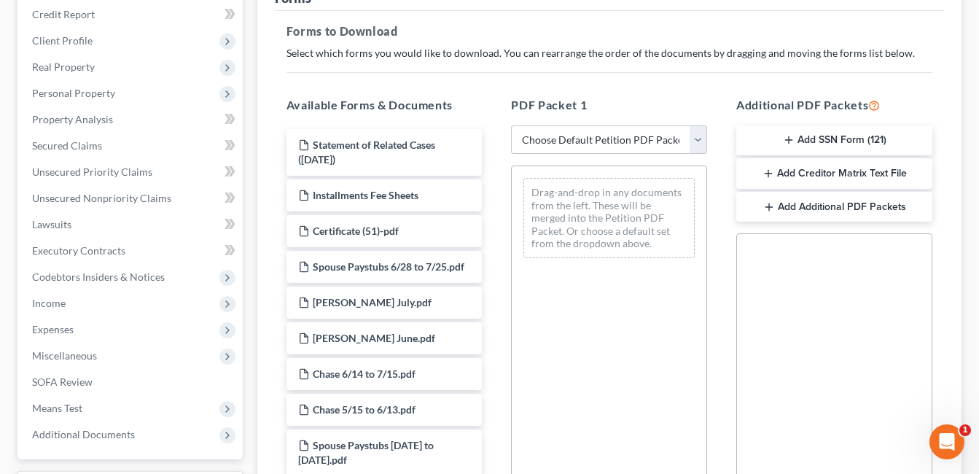
scroll to position [219, 0]
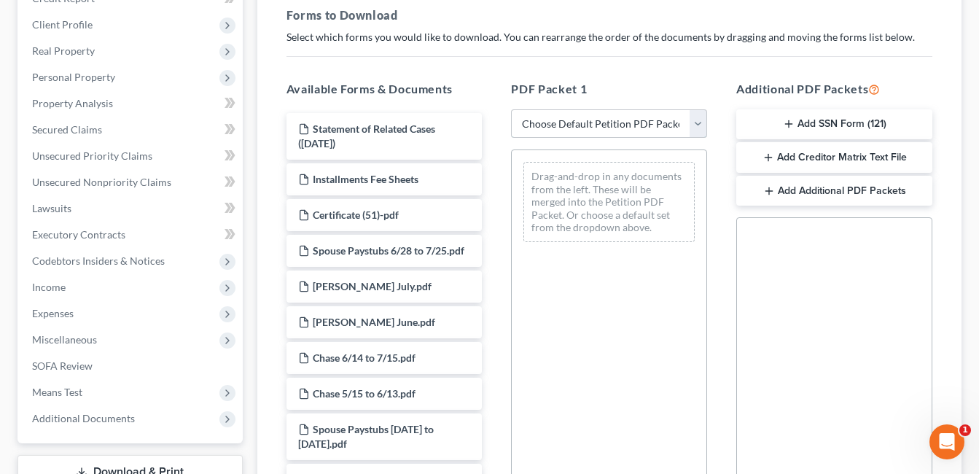
drag, startPoint x: 699, startPoint y: 119, endPoint x: 693, endPoint y: 125, distance: 8.8
click at [699, 119] on select "Choose Default Petition PDF Packet Complete Bankruptcy Petition (all forms and …" at bounding box center [609, 123] width 196 height 29
select select "3"
click at [511, 109] on select "Choose Default Petition PDF Packet Complete Bankruptcy Petition (all forms and …" at bounding box center [609, 123] width 196 height 29
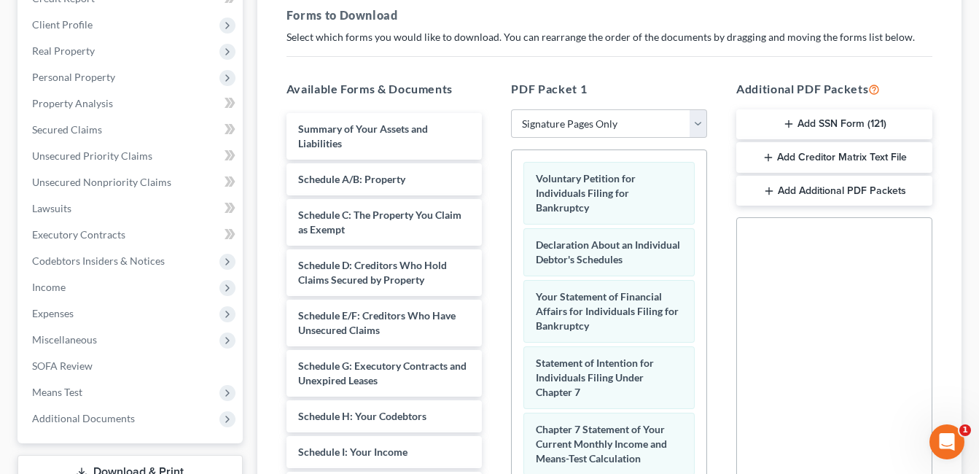
click at [797, 117] on button "Add SSN Form (121)" at bounding box center [834, 124] width 196 height 31
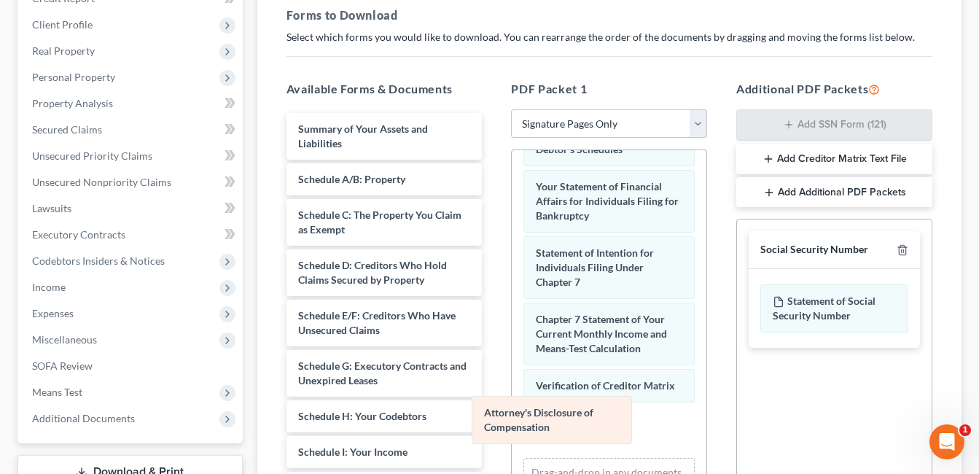
scroll to position [73, 0]
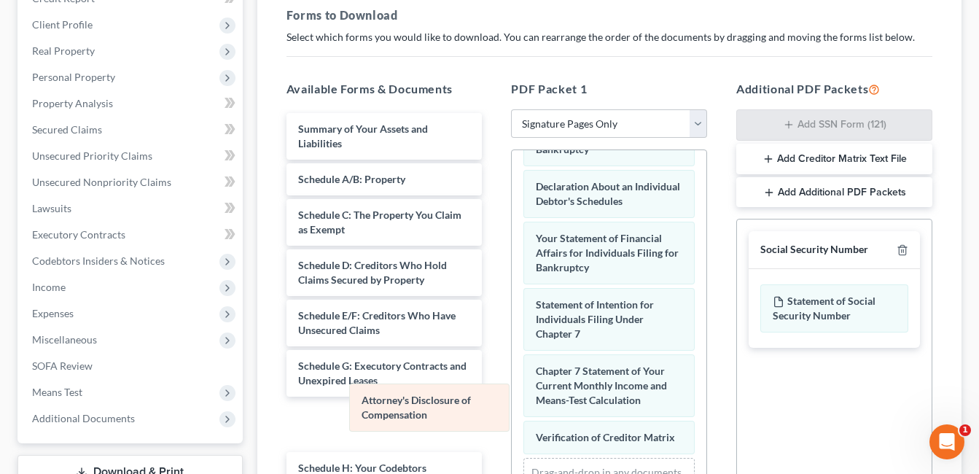
drag, startPoint x: 591, startPoint y: 430, endPoint x: 424, endPoint y: 409, distance: 168.3
click at [512, 409] on div "Attorney's Disclosure of Compensation Voluntary Petition for Individuals Filing…" at bounding box center [609, 321] width 195 height 458
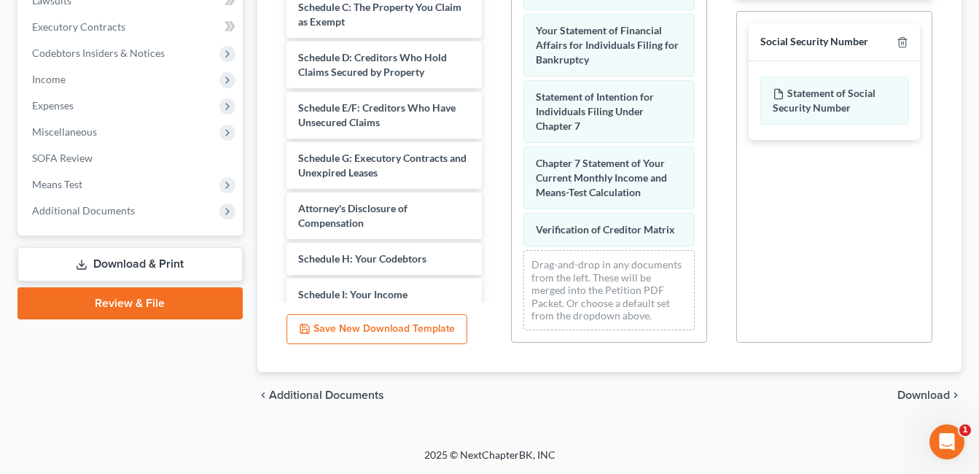
click at [915, 397] on span "Download" at bounding box center [924, 395] width 53 height 12
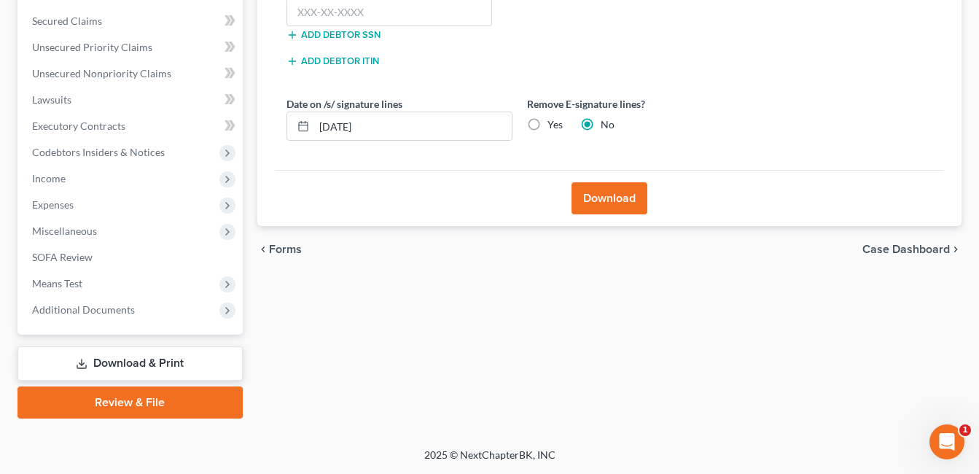
scroll to position [327, 0]
click at [408, 15] on input "text" at bounding box center [390, 12] width 206 height 29
type input "297-04-2324"
click at [605, 197] on button "Download" at bounding box center [610, 198] width 76 height 32
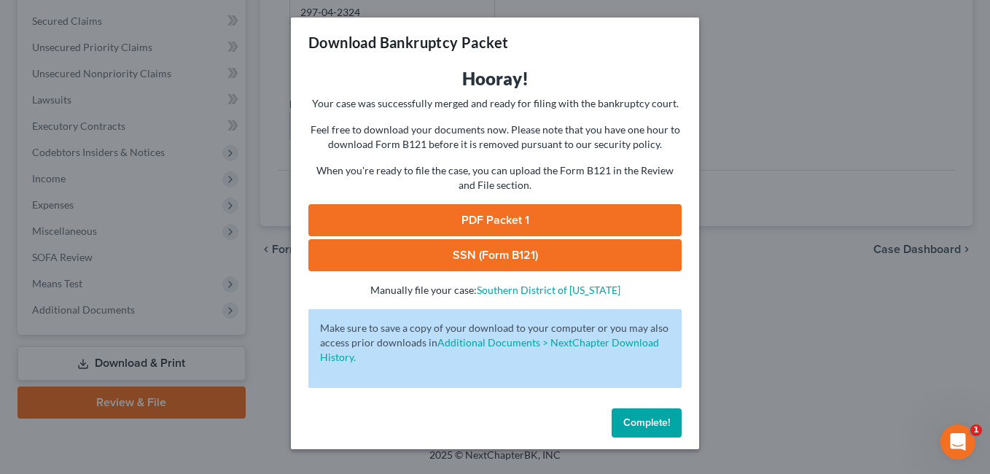
click at [528, 247] on link "SSN (Form B121)" at bounding box center [494, 255] width 373 height 32
click at [658, 419] on span "Complete!" at bounding box center [646, 422] width 47 height 12
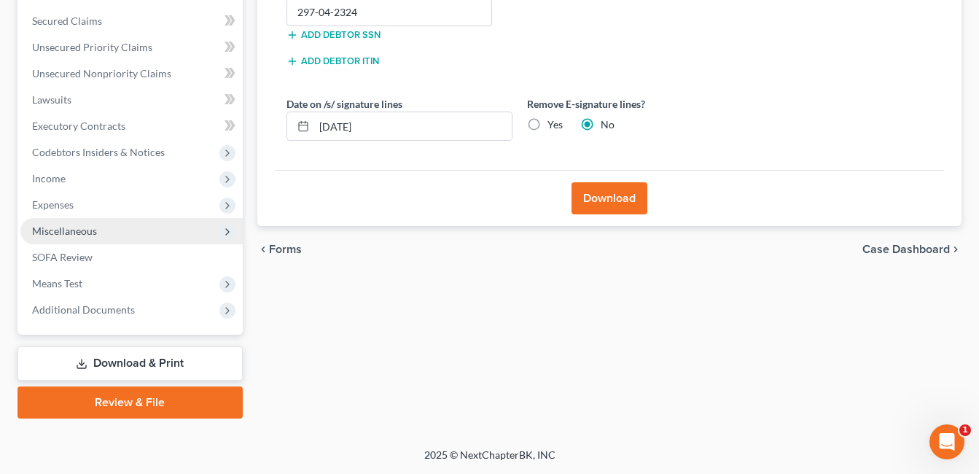
click at [83, 238] on span "Miscellaneous" at bounding box center [131, 231] width 222 height 26
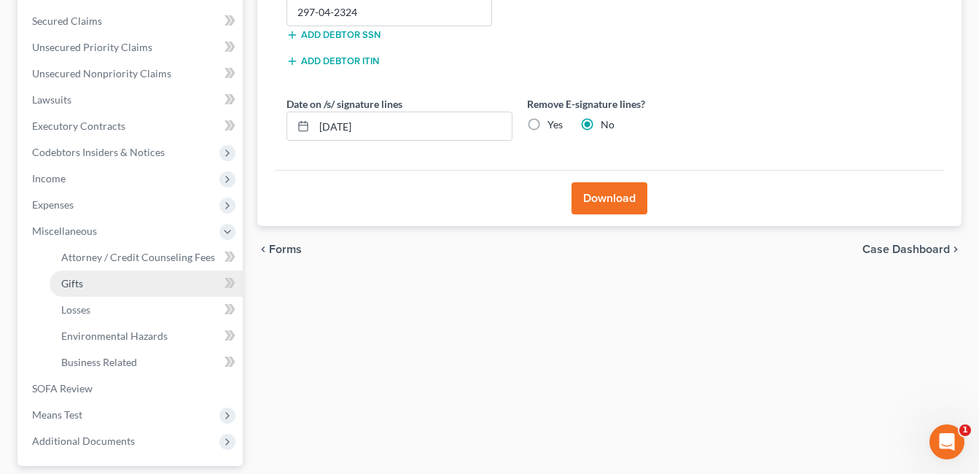
click at [90, 283] on link "Gifts" at bounding box center [146, 284] width 193 height 26
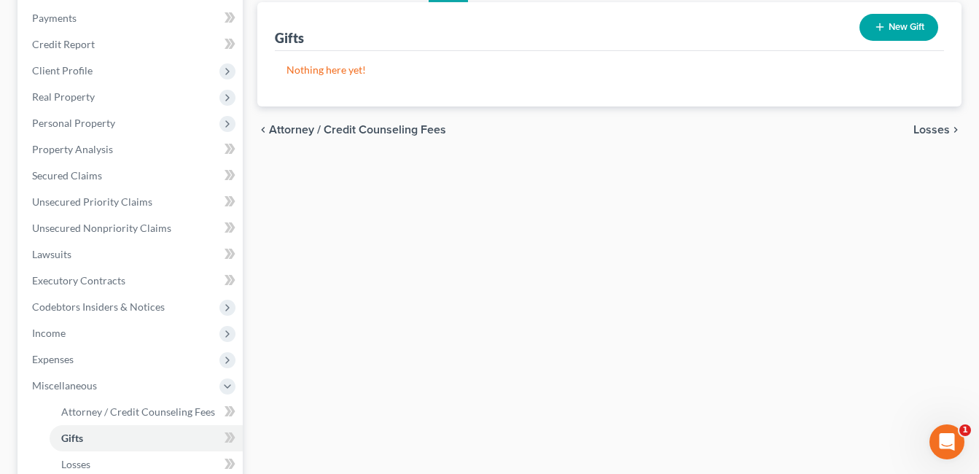
scroll to position [438, 0]
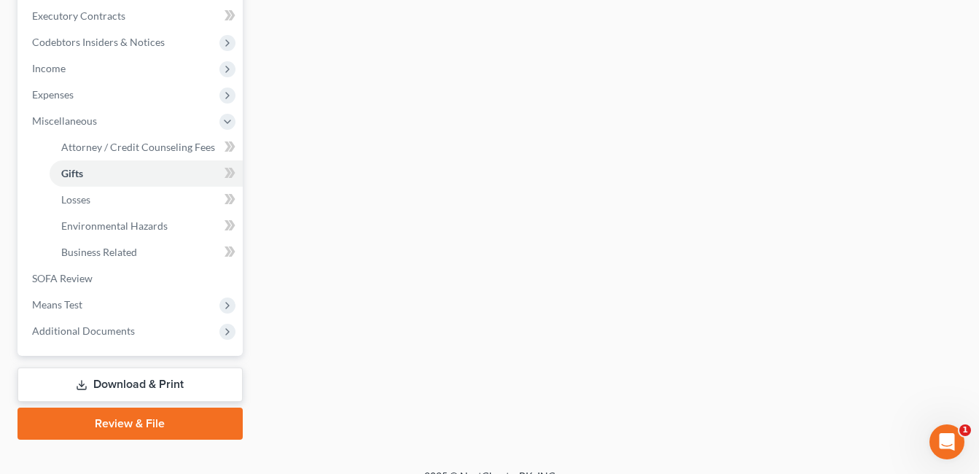
click at [129, 381] on link "Download & Print" at bounding box center [130, 385] width 225 height 34
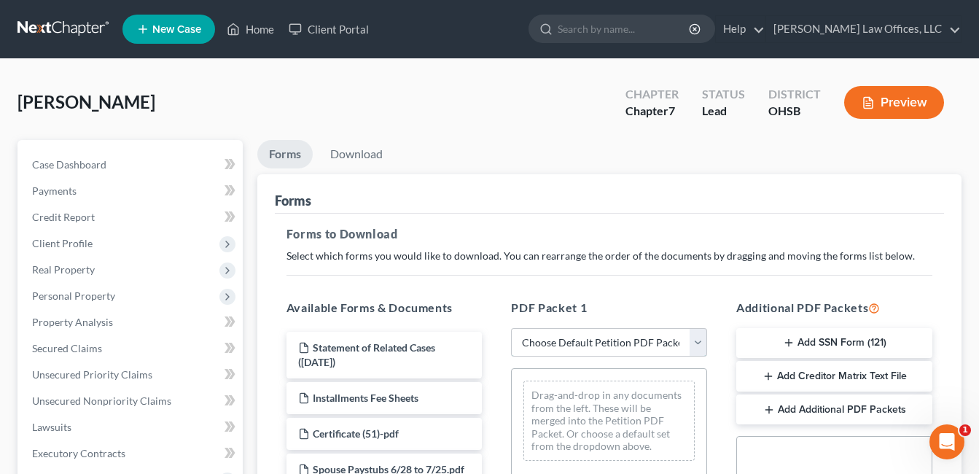
click at [696, 341] on select "Choose Default Petition PDF Packet Complete Bankruptcy Petition (all forms and …" at bounding box center [609, 342] width 196 height 29
select select "3"
click at [511, 328] on select "Choose Default Petition PDF Packet Complete Bankruptcy Petition (all forms and …" at bounding box center [609, 342] width 196 height 29
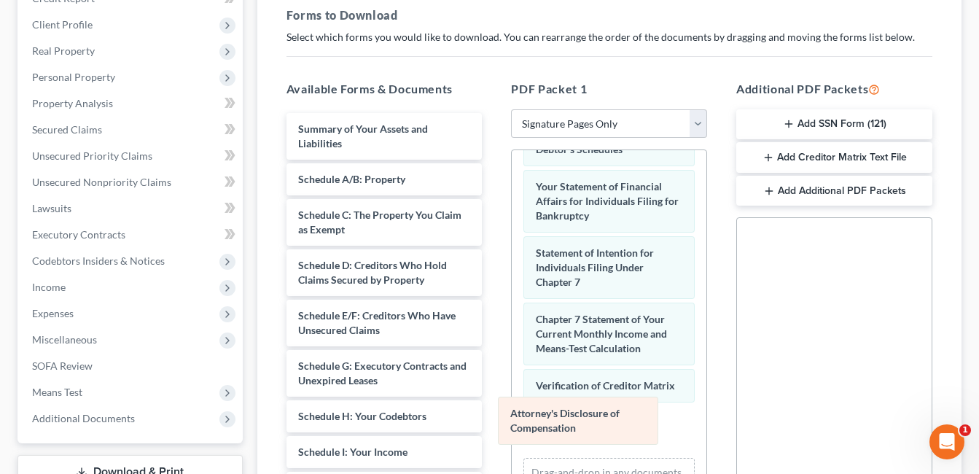
scroll to position [73, 0]
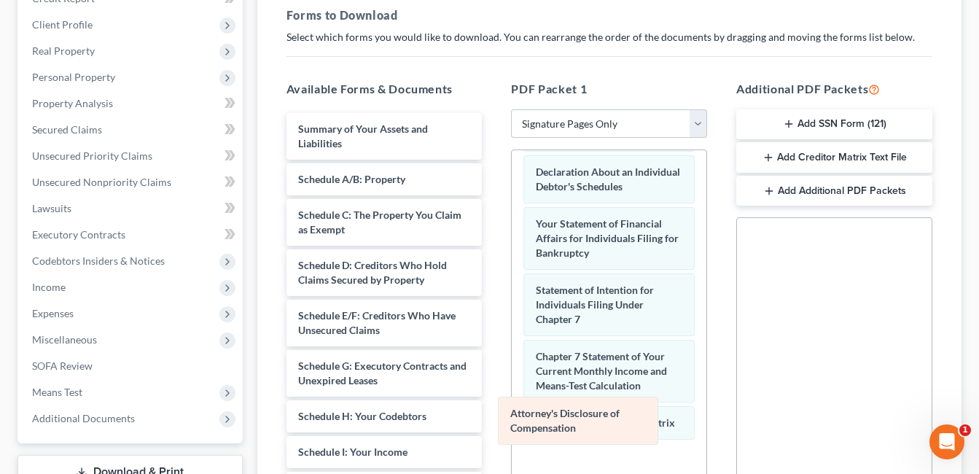
drag, startPoint x: 578, startPoint y: 428, endPoint x: 397, endPoint y: 383, distance: 186.4
click at [512, 386] on div "Attorney's Disclosure of Compensation Voluntary Petition for Individuals Filing…" at bounding box center [609, 332] width 195 height 510
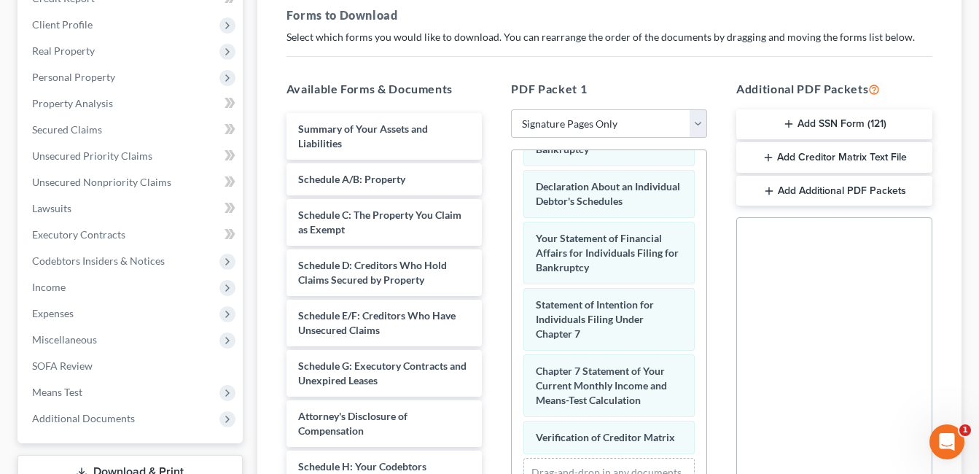
click at [825, 117] on button "Add SSN Form (121)" at bounding box center [834, 124] width 196 height 31
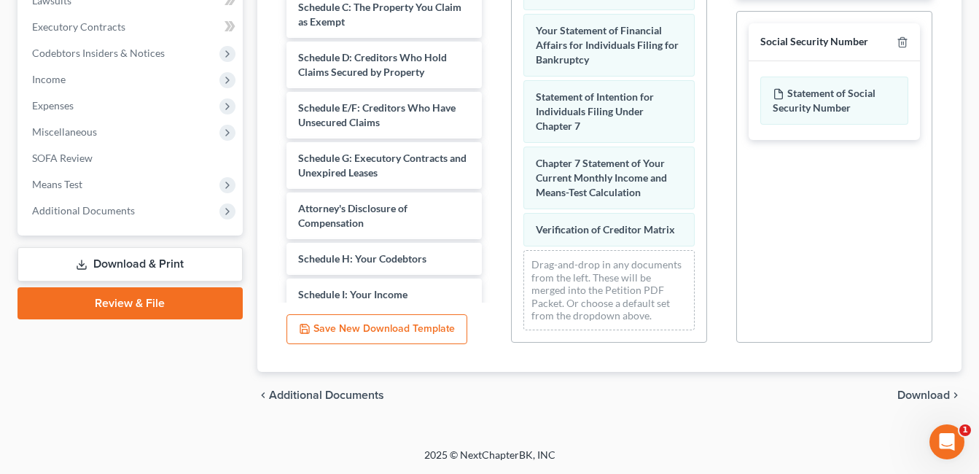
click at [922, 397] on span "Download" at bounding box center [924, 395] width 53 height 12
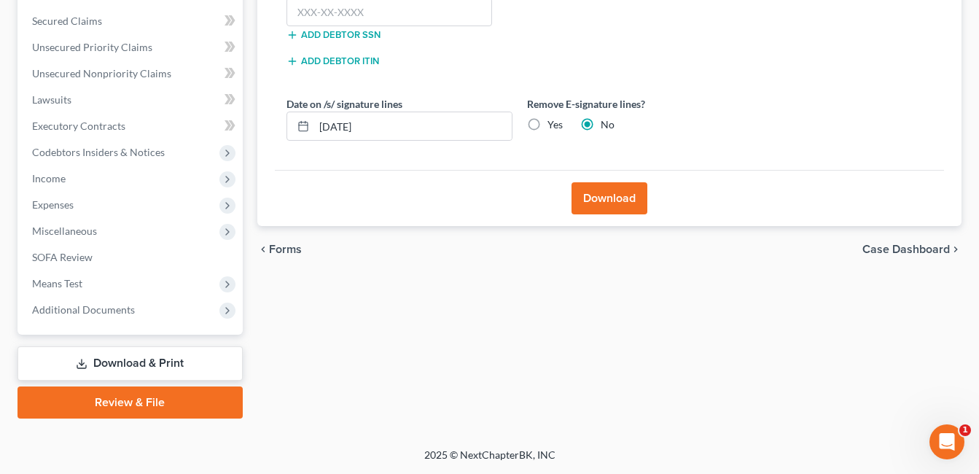
scroll to position [327, 0]
click at [345, 128] on input "08/18/2025" at bounding box center [413, 126] width 198 height 28
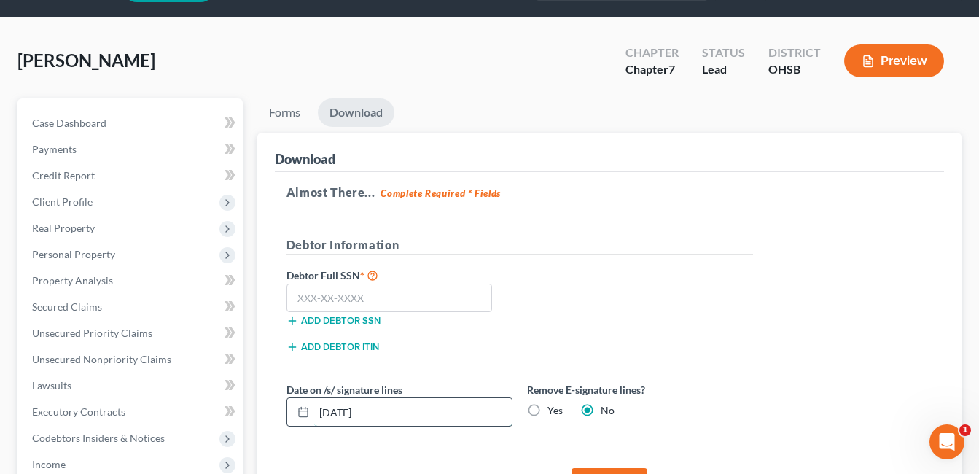
scroll to position [36, 0]
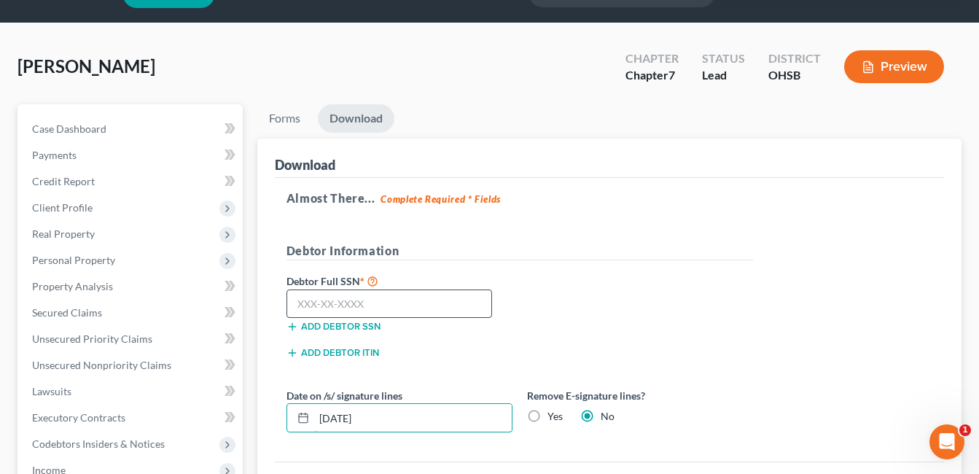
type input "08/19/2025"
click at [365, 304] on input "text" at bounding box center [390, 303] width 206 height 29
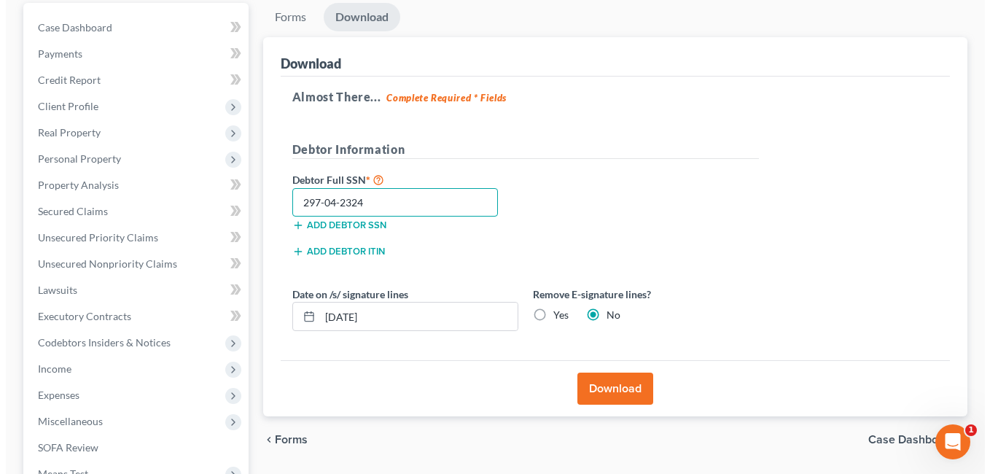
scroll to position [182, 0]
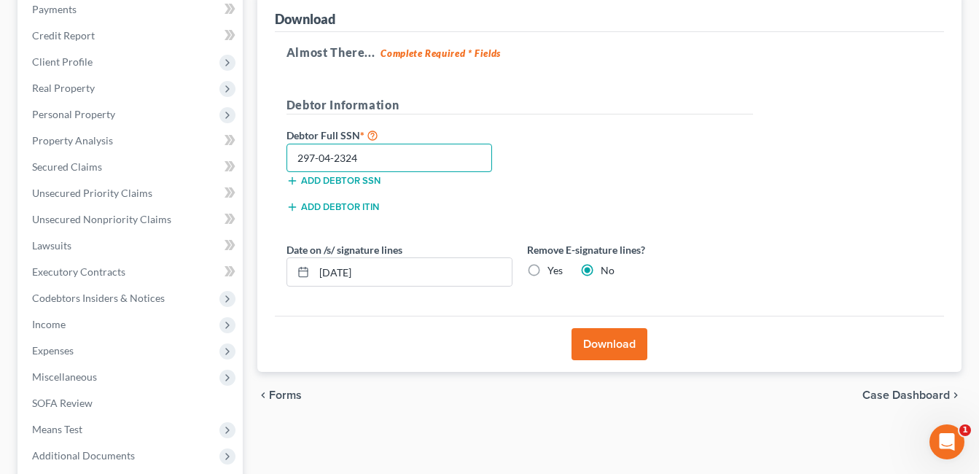
type input "297-04-2324"
click at [637, 348] on button "Download" at bounding box center [610, 344] width 76 height 32
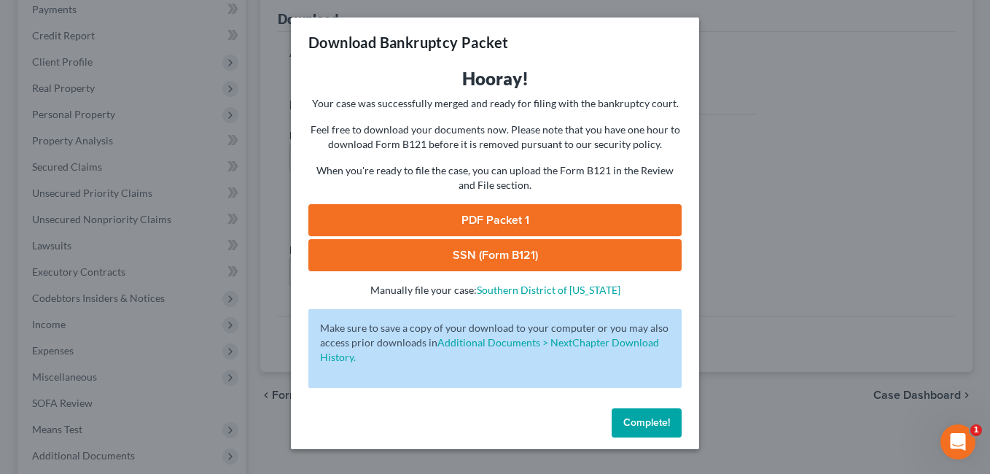
click at [499, 252] on link "SSN (Form B121)" at bounding box center [494, 255] width 373 height 32
click at [509, 223] on link "PDF Packet 1" at bounding box center [494, 220] width 373 height 32
